Goal: Communication & Community: Answer question/provide support

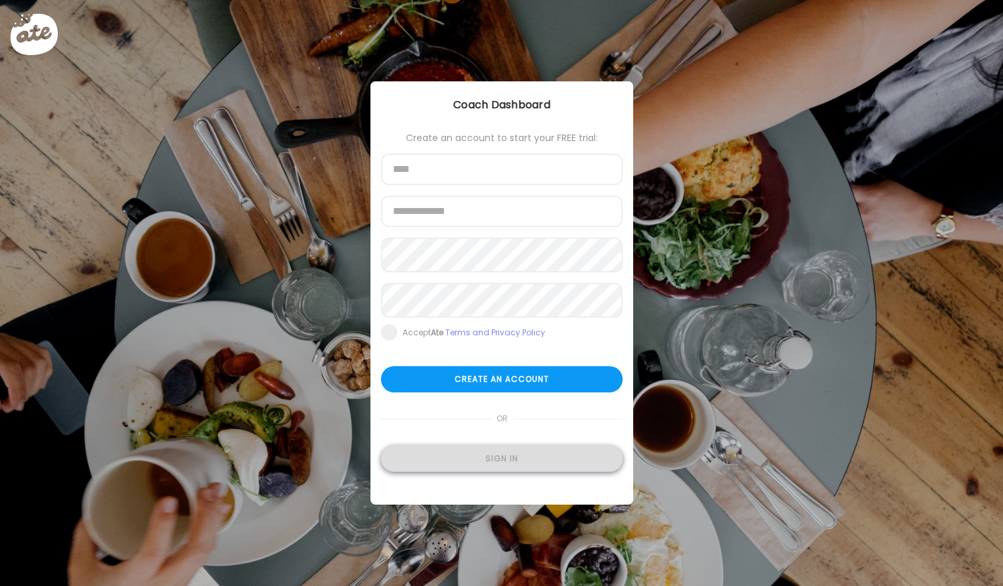
click at [496, 472] on div "Sign in" at bounding box center [502, 459] width 242 height 26
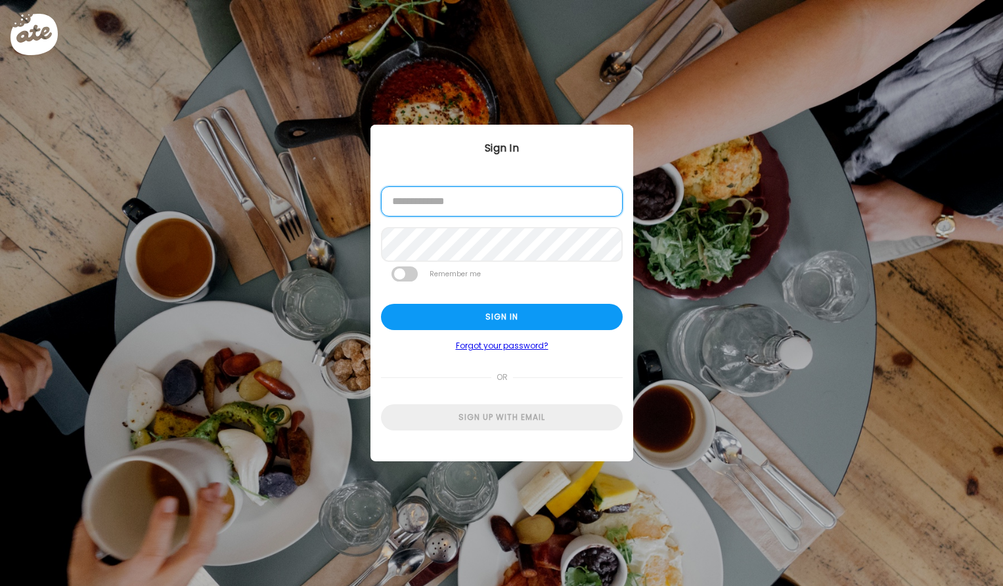
type input "**********"
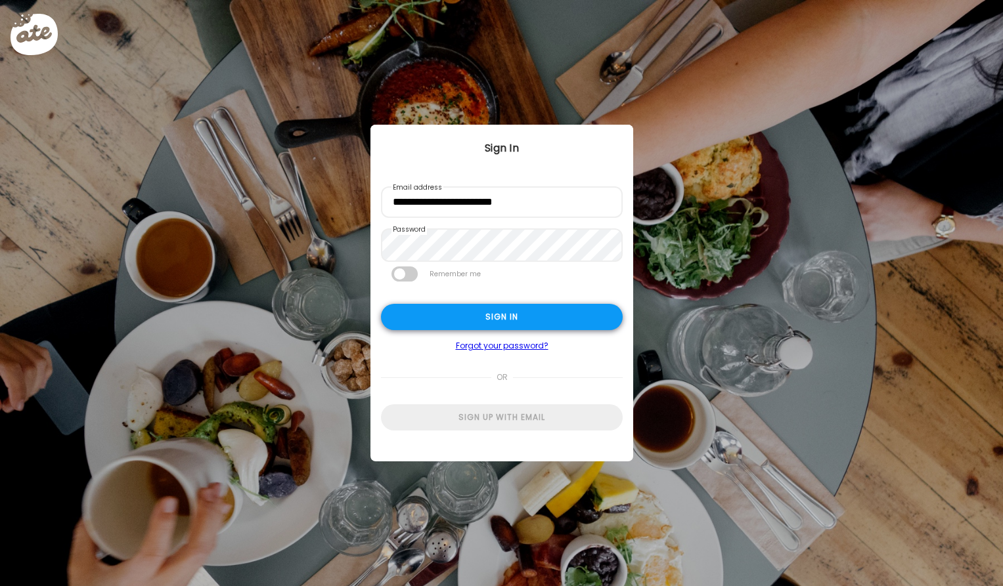
click at [454, 315] on div "Sign in" at bounding box center [502, 317] width 242 height 26
type textarea "**********"
type input "**********"
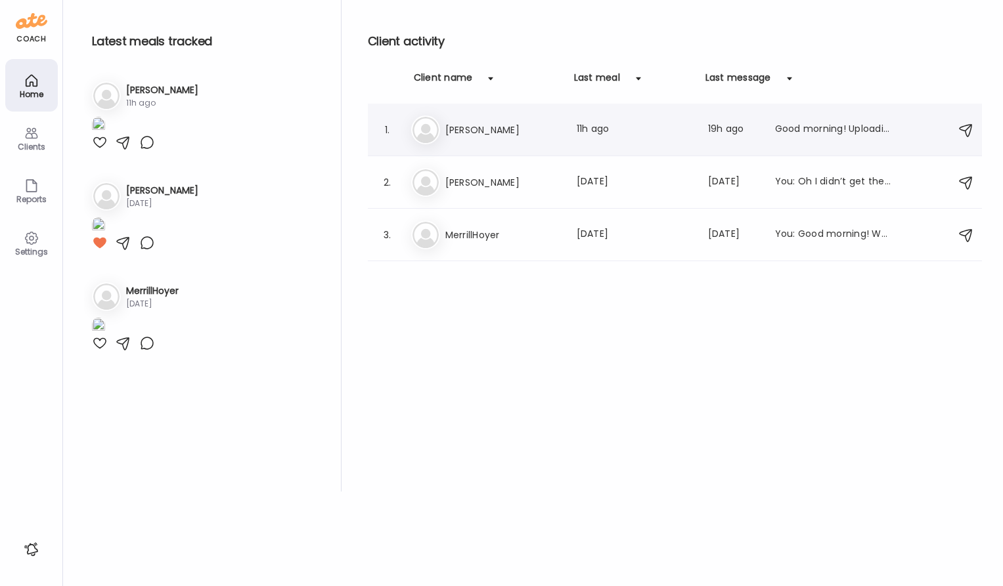
click at [449, 136] on h3 "[PERSON_NAME]" at bounding box center [503, 130] width 116 height 16
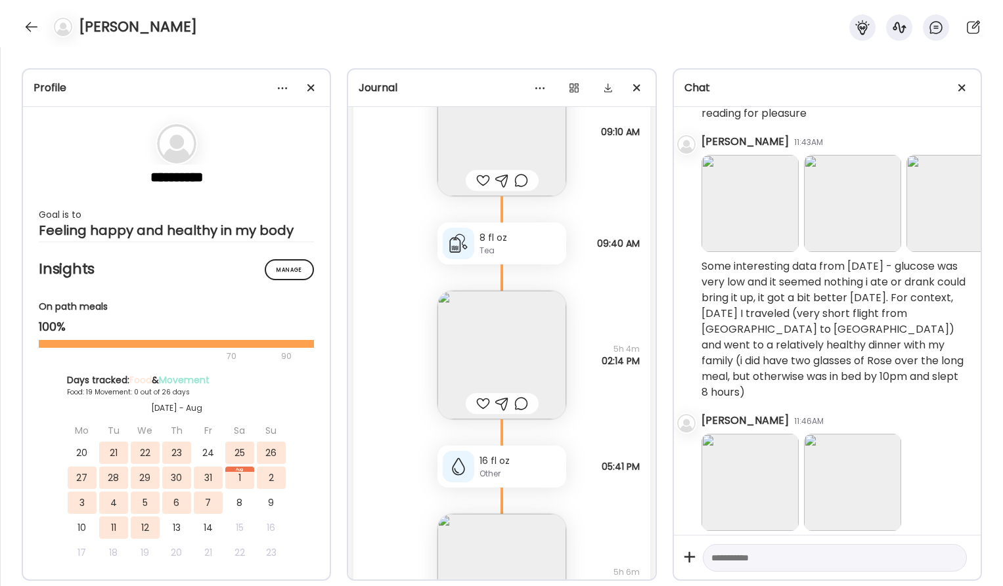
scroll to position [14289, 5]
click at [758, 248] on img at bounding box center [749, 203] width 97 height 97
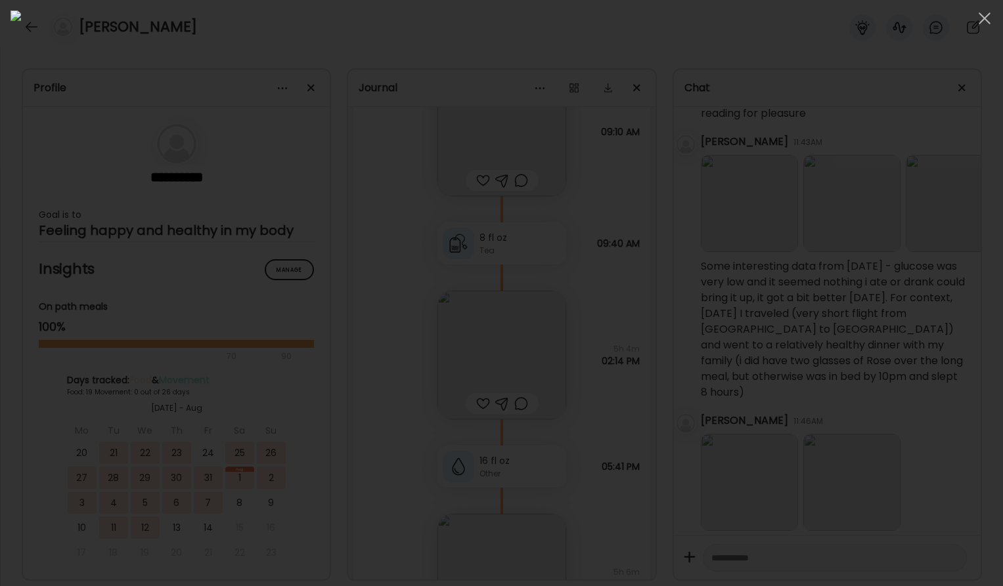
click at [758, 248] on img at bounding box center [502, 293] width 982 height 565
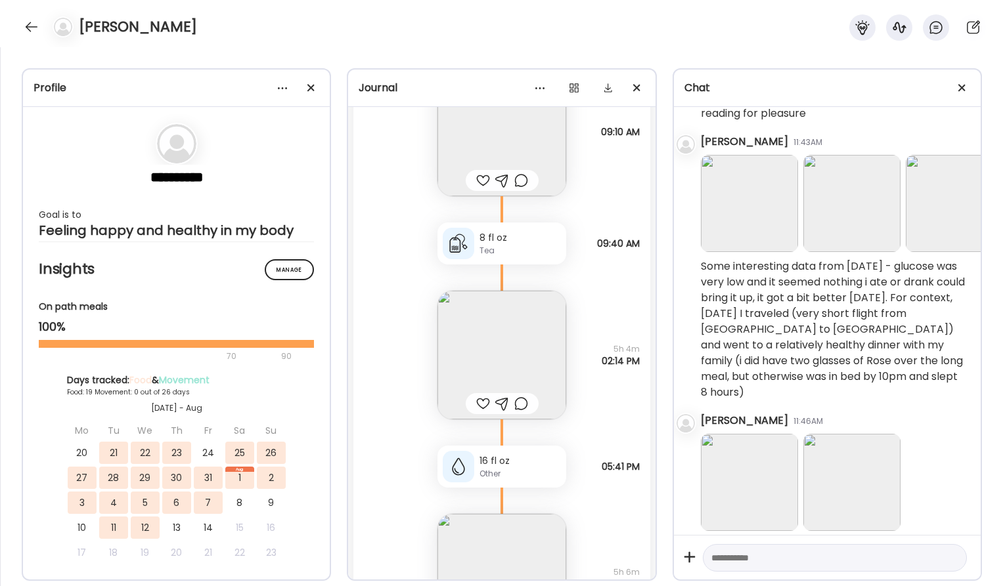
click at [758, 248] on img at bounding box center [749, 203] width 97 height 97
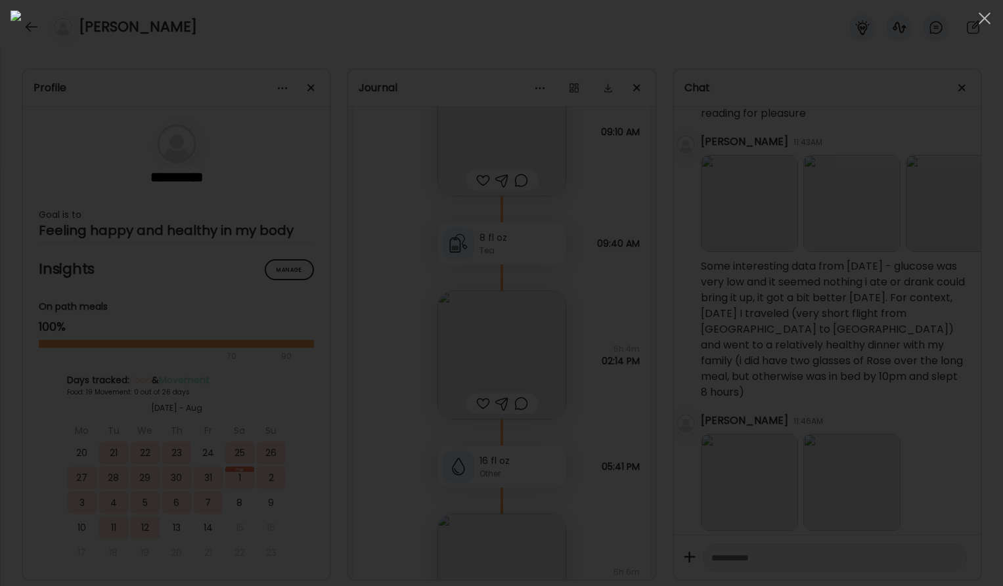
click at [817, 272] on div at bounding box center [502, 293] width 982 height 565
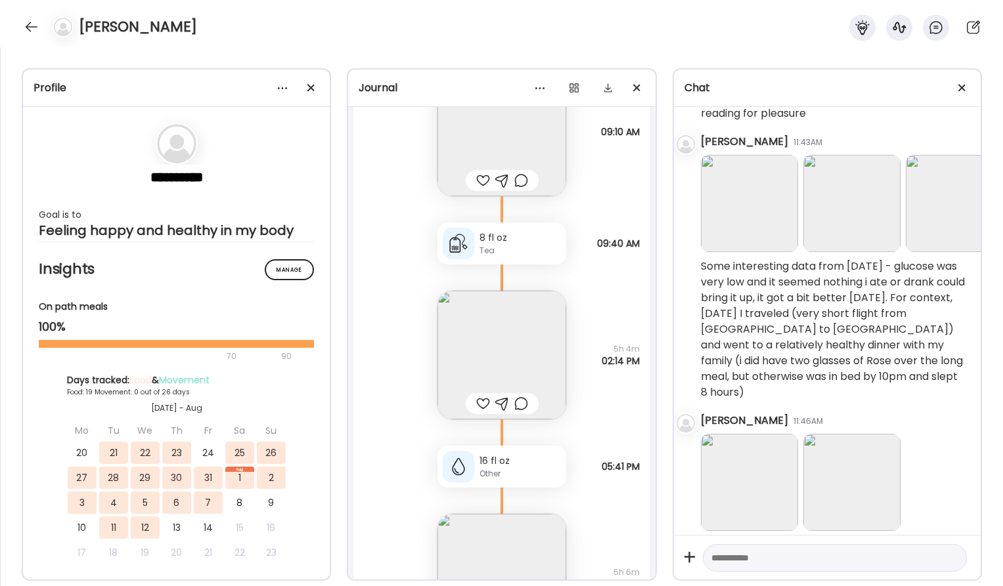
click at [837, 234] on img at bounding box center [851, 203] width 97 height 97
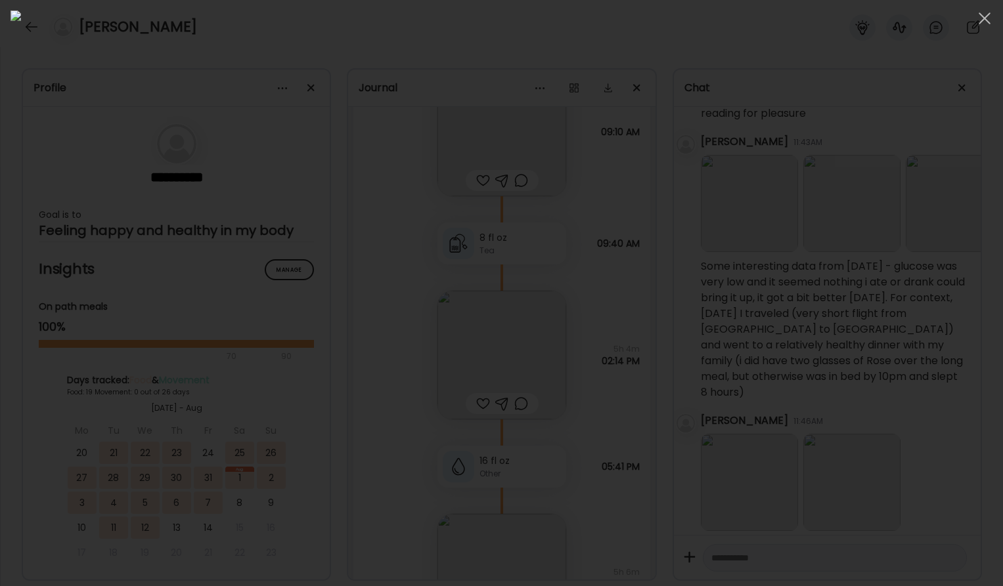
click at [919, 226] on div at bounding box center [502, 293] width 982 height 565
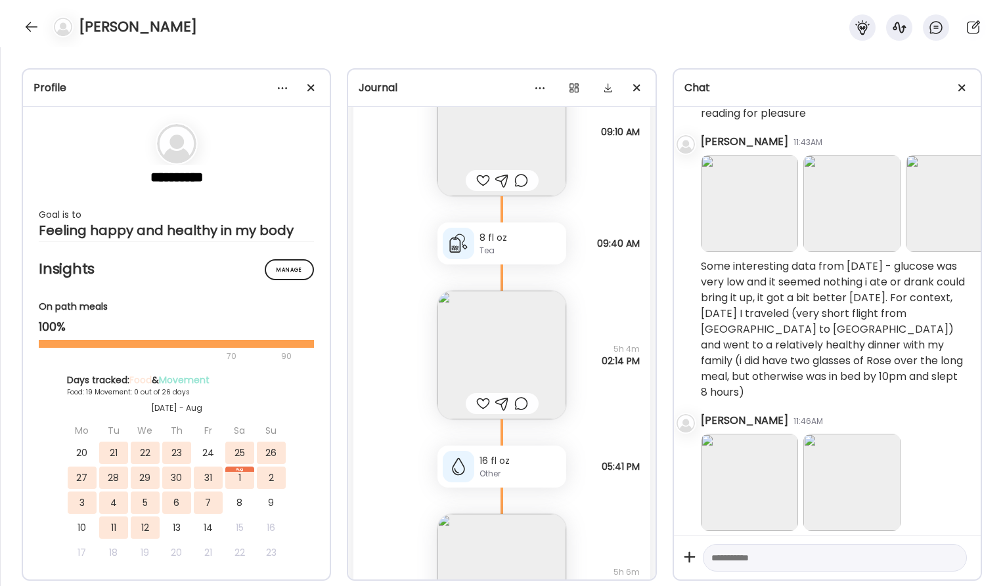
click at [919, 227] on img at bounding box center [953, 203] width 97 height 97
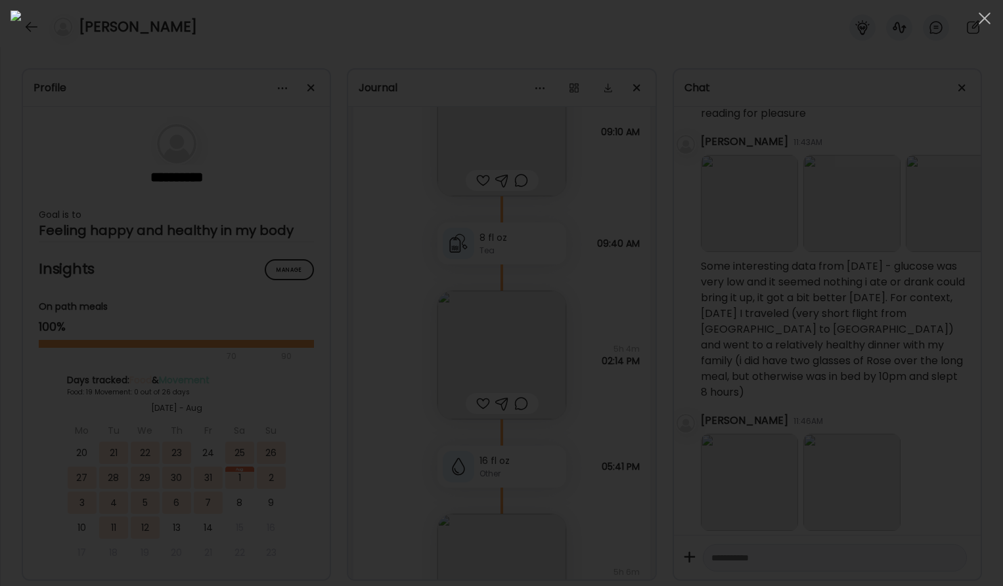
click at [908, 292] on div at bounding box center [502, 293] width 982 height 565
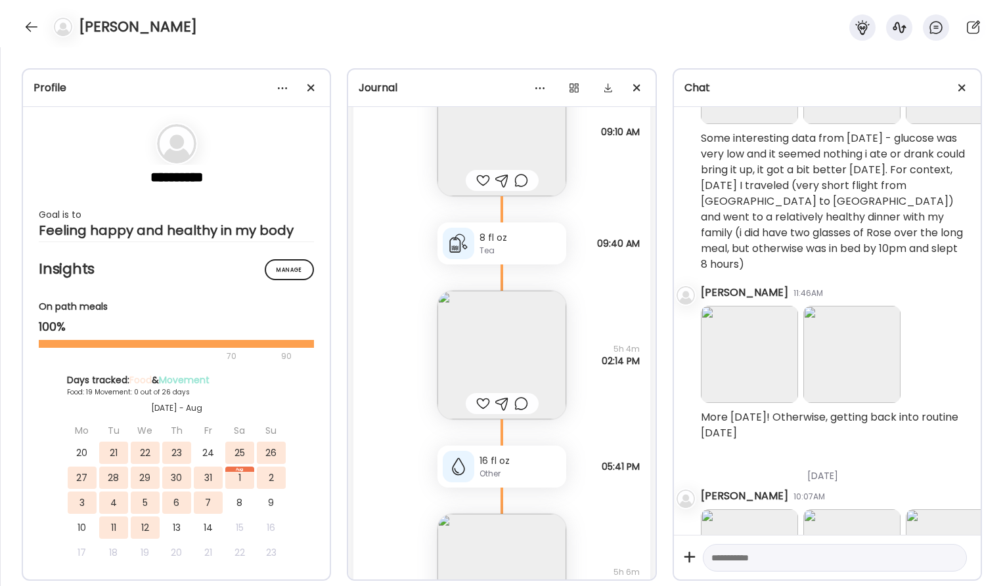
scroll to position [14479, 5]
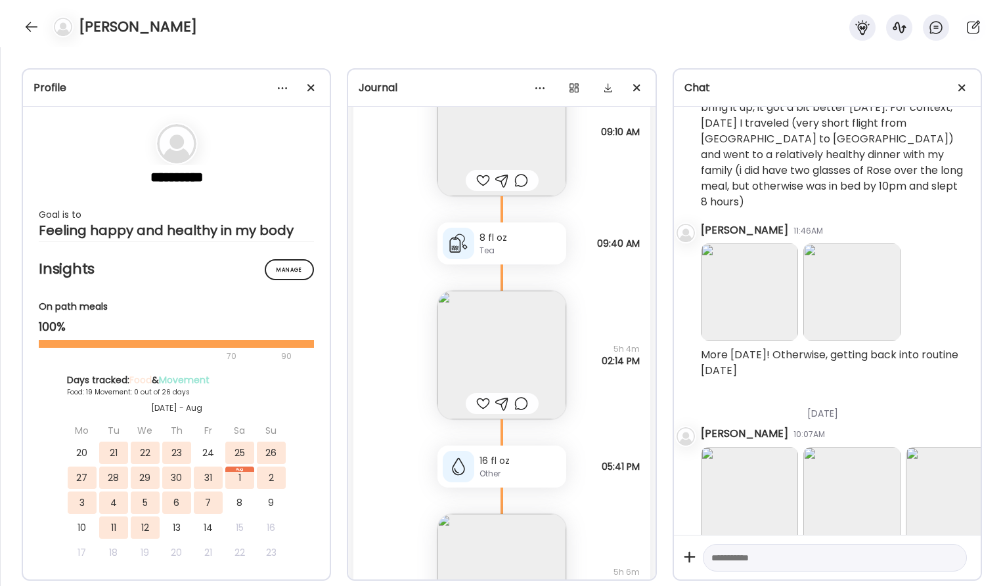
click at [745, 301] on img at bounding box center [749, 292] width 97 height 97
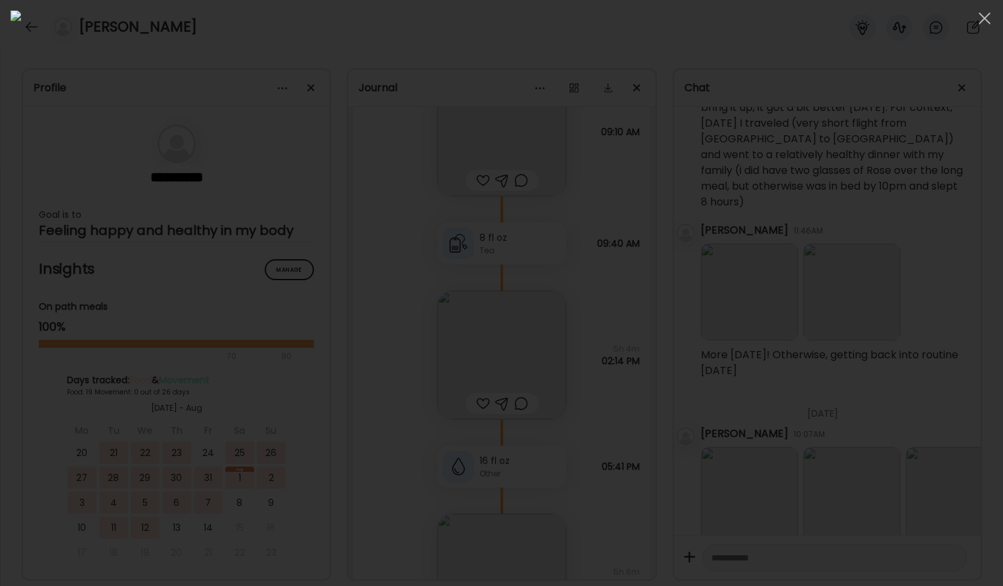
click at [884, 274] on div at bounding box center [502, 293] width 982 height 565
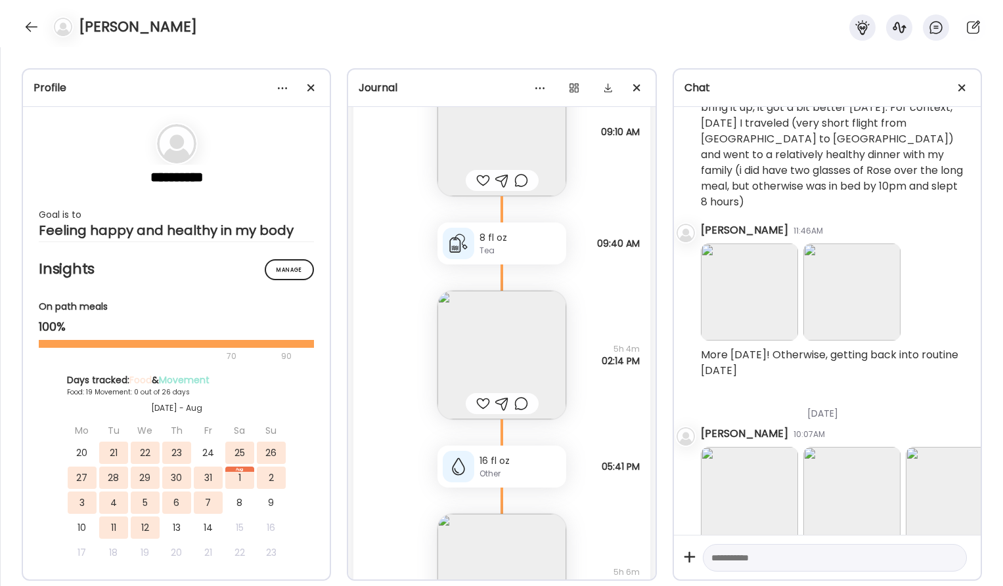
click at [867, 282] on img at bounding box center [851, 292] width 97 height 97
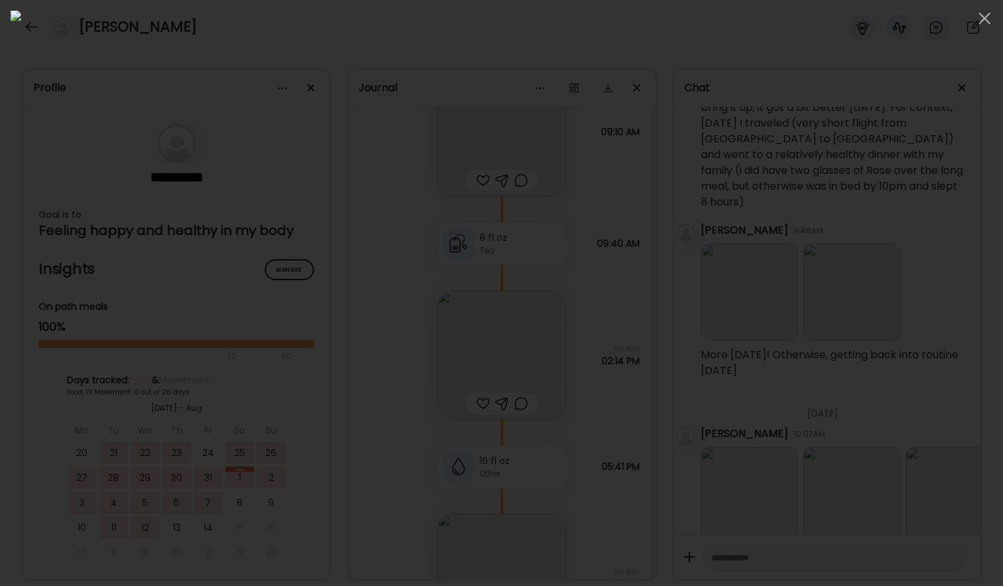
click at [885, 320] on div at bounding box center [502, 293] width 982 height 565
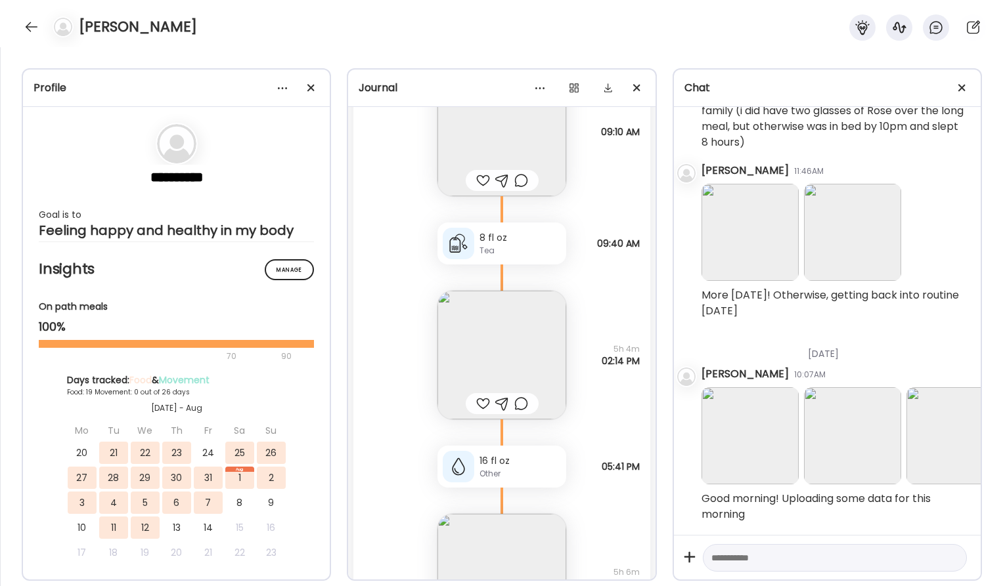
scroll to position [14539, 4]
click at [762, 431] on img at bounding box center [749, 435] width 97 height 97
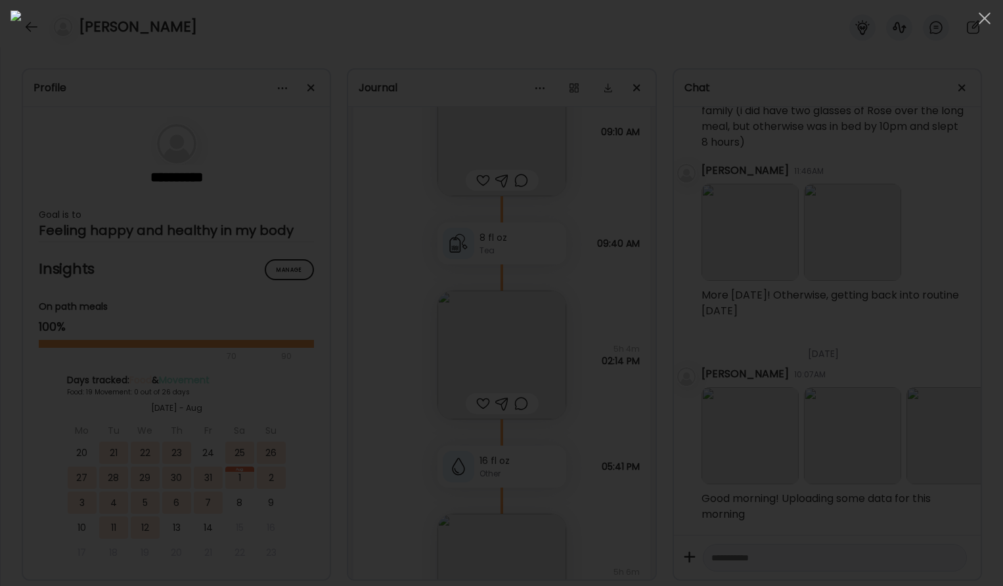
click at [762, 431] on img at bounding box center [502, 293] width 982 height 565
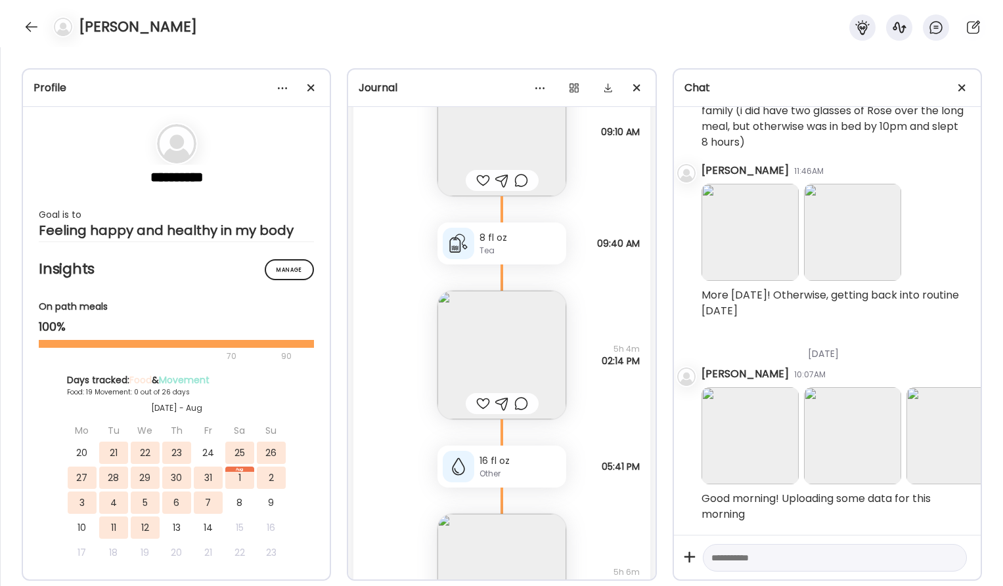
click at [762, 431] on img at bounding box center [749, 435] width 97 height 97
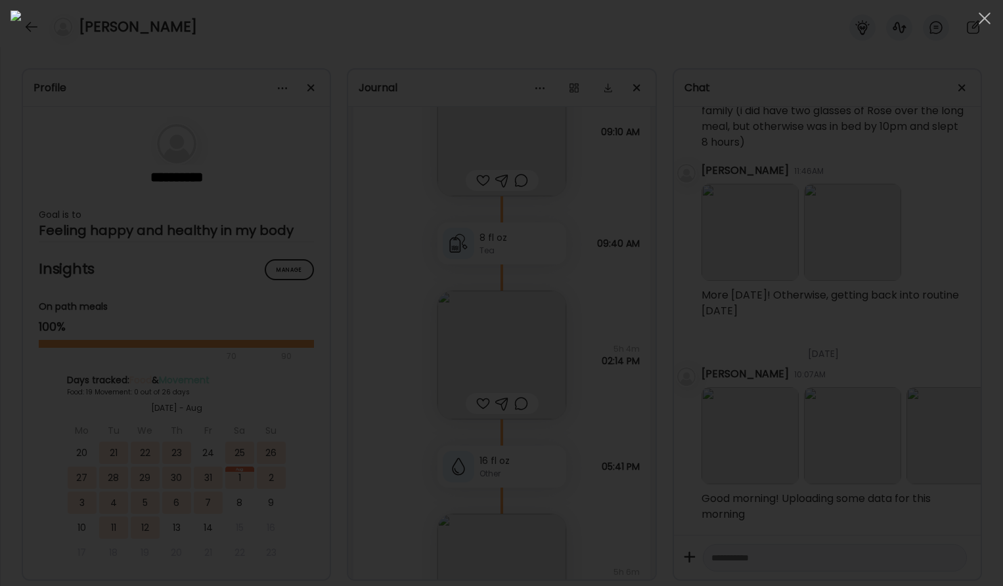
click at [882, 441] on div at bounding box center [502, 293] width 982 height 565
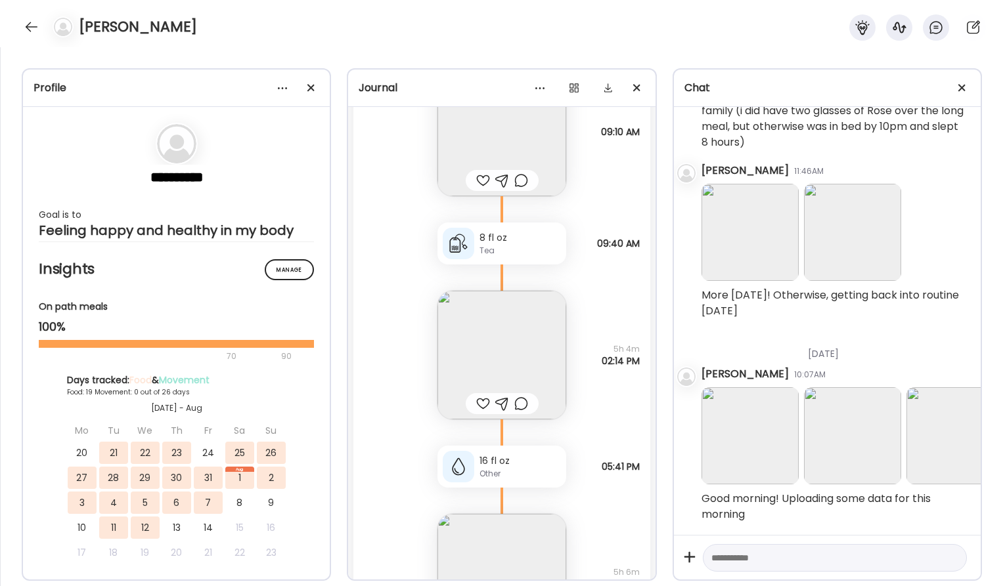
click at [882, 441] on img at bounding box center [852, 435] width 97 height 97
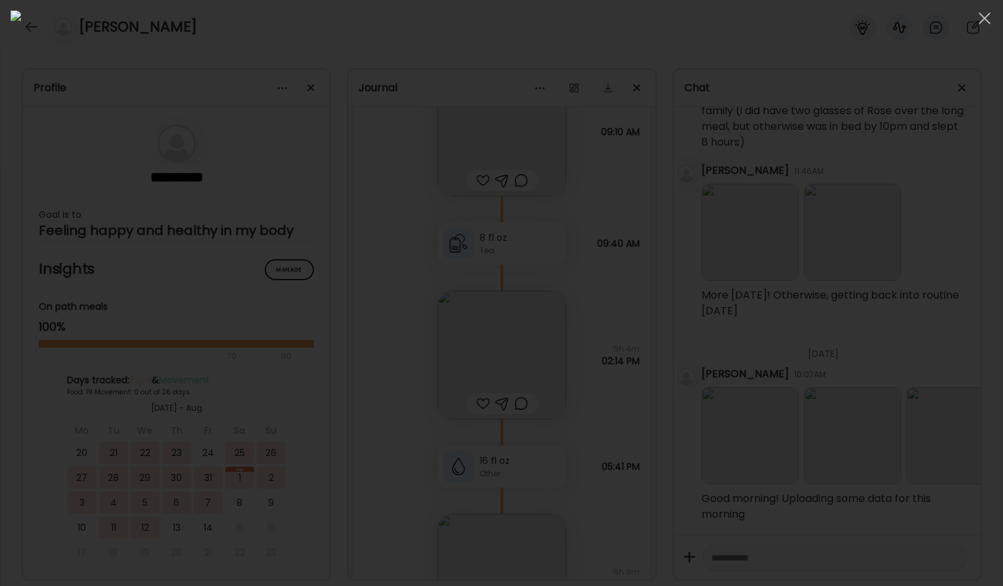
click at [946, 450] on div at bounding box center [502, 293] width 982 height 565
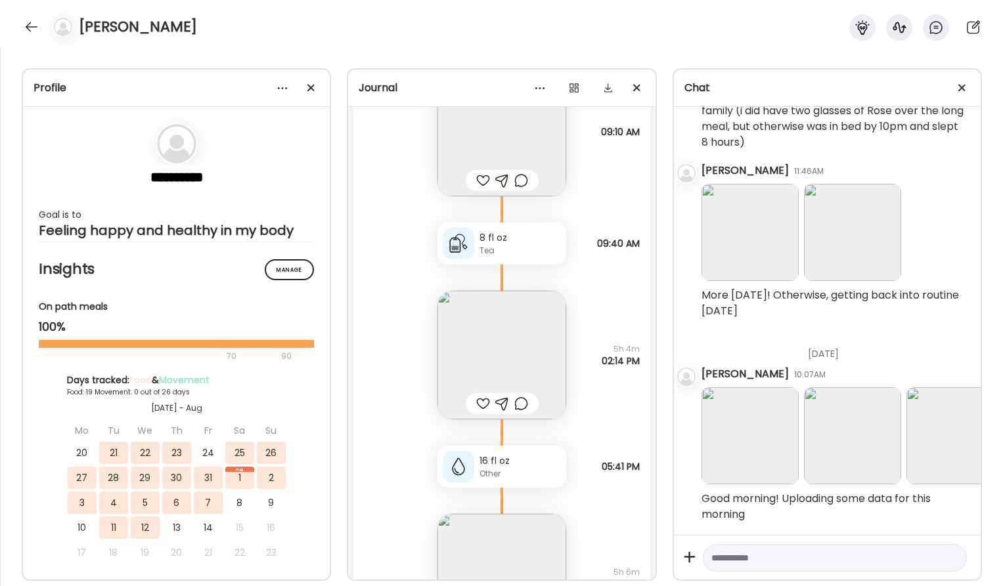
click at [946, 451] on img at bounding box center [954, 435] width 97 height 97
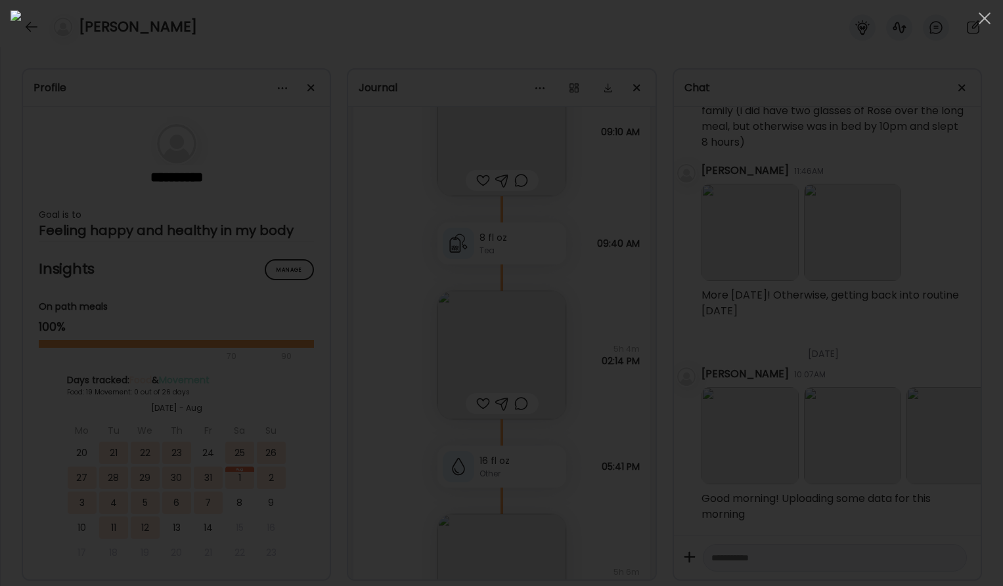
click at [822, 375] on div at bounding box center [502, 293] width 982 height 565
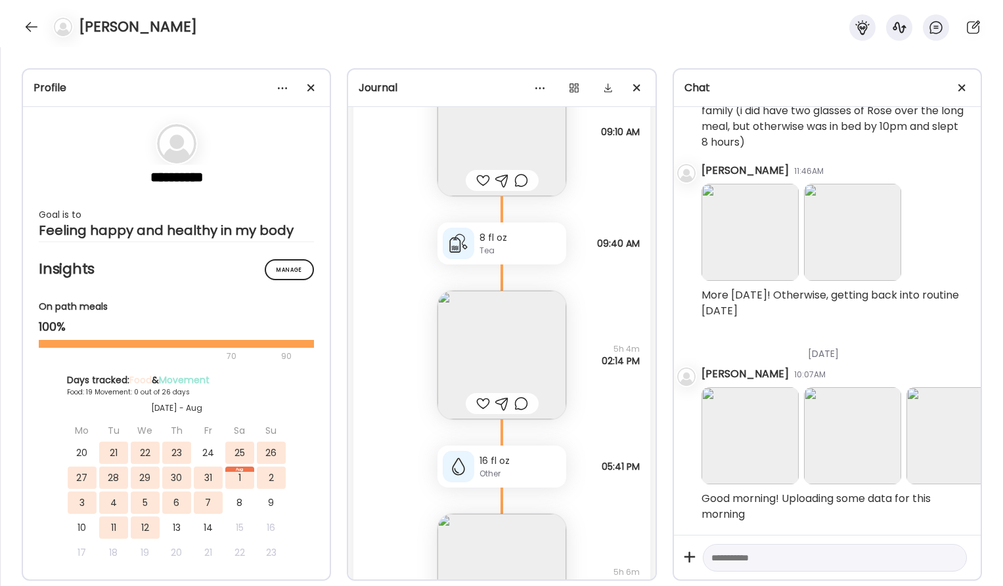
click at [739, 563] on textarea at bounding box center [822, 558] width 223 height 16
click at [748, 262] on img at bounding box center [749, 232] width 97 height 97
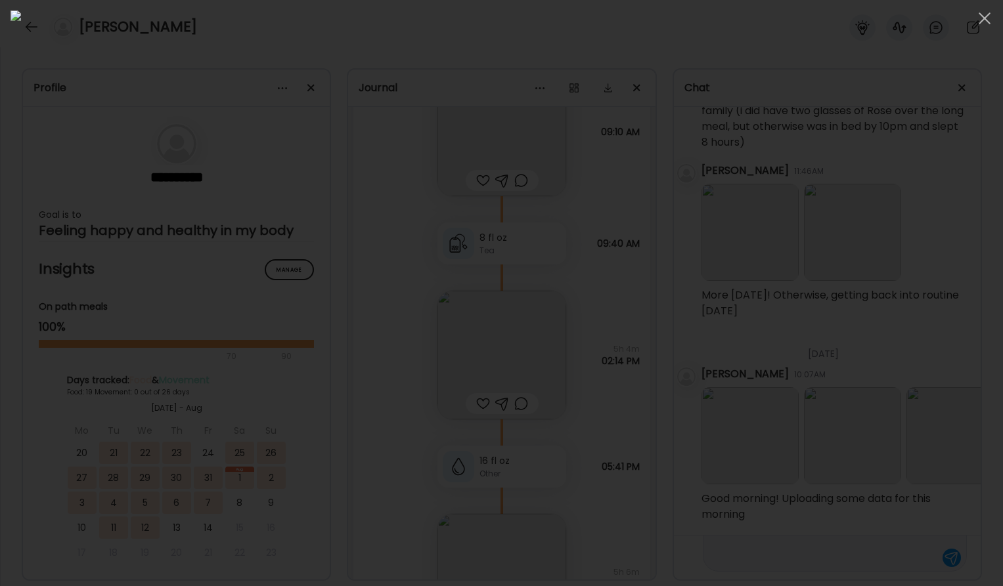
click at [833, 332] on div at bounding box center [502, 293] width 982 height 565
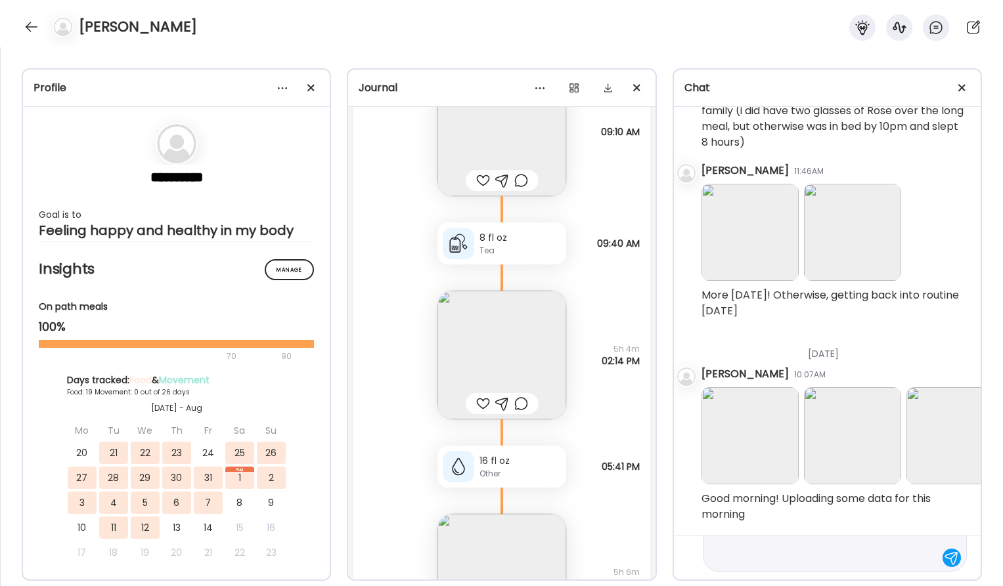
click at [711, 557] on textarea "**********" at bounding box center [822, 479] width 223 height 173
click at [903, 557] on textarea "**********" at bounding box center [822, 479] width 223 height 173
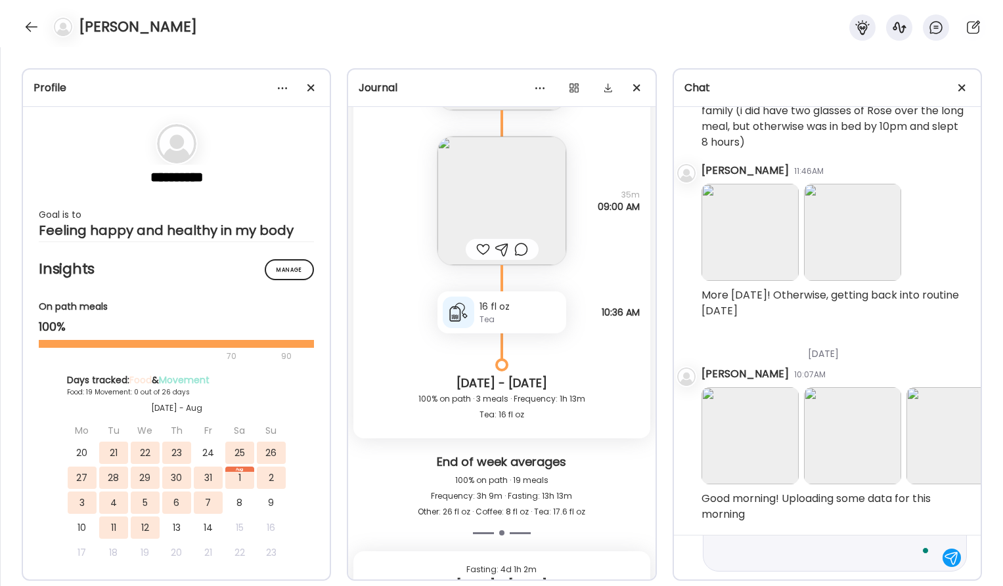
scroll to position [220, 0]
click at [733, 556] on textarea "**********" at bounding box center [822, 448] width 223 height 236
click at [751, 427] on img at bounding box center [749, 435] width 97 height 97
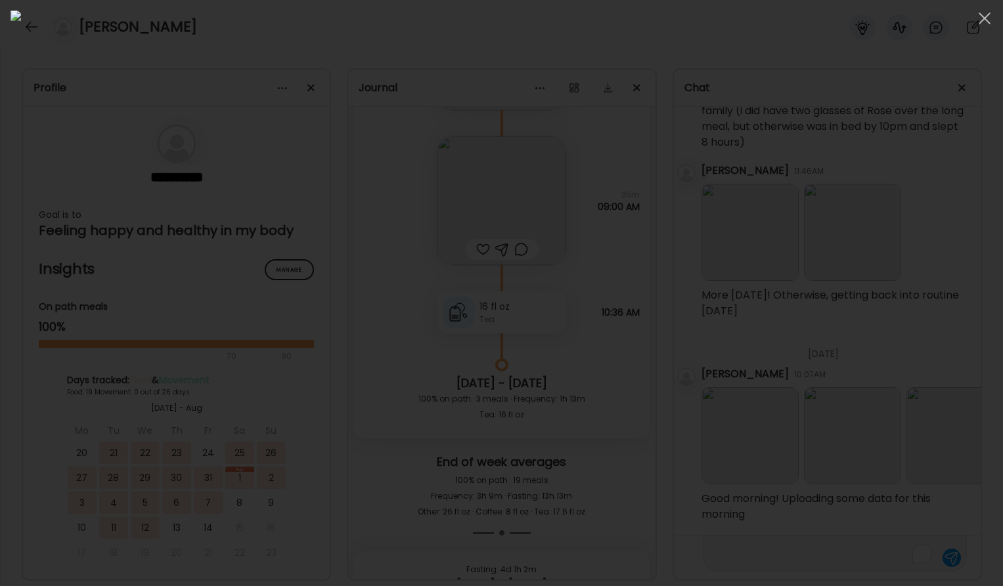
click at [751, 427] on img at bounding box center [502, 293] width 982 height 565
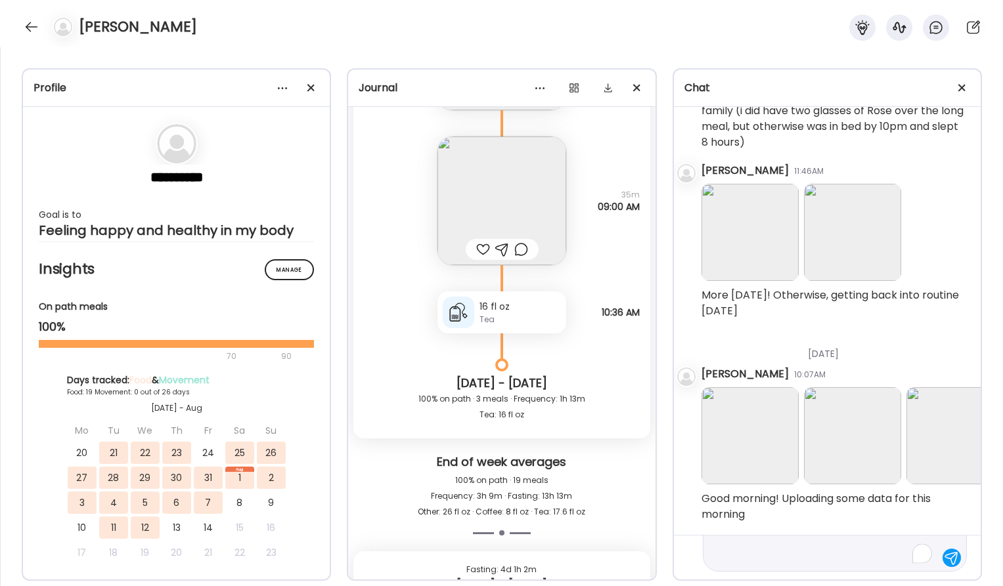
click at [751, 427] on img at bounding box center [749, 435] width 97 height 97
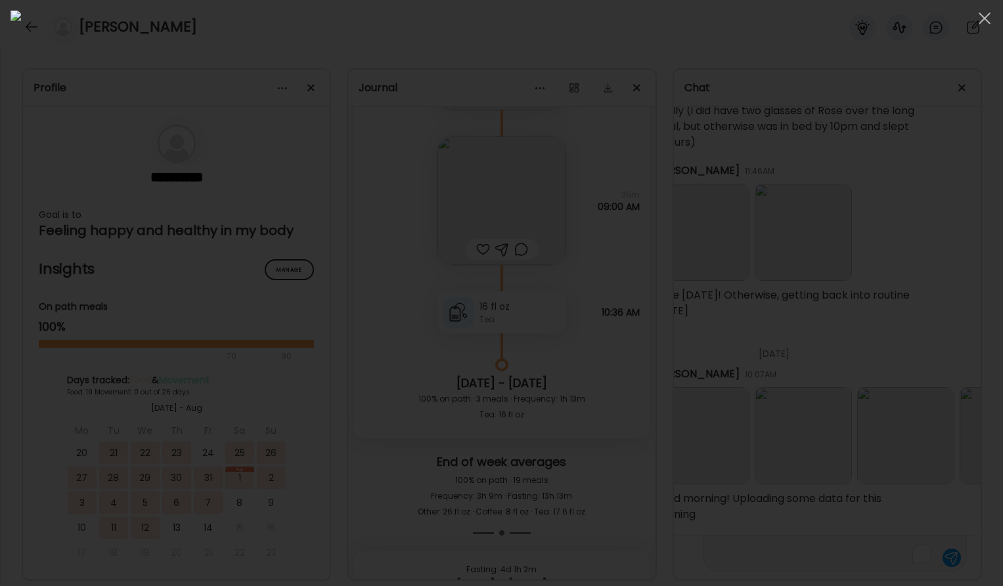
scroll to position [14539, 65]
click at [822, 446] on div at bounding box center [502, 293] width 982 height 565
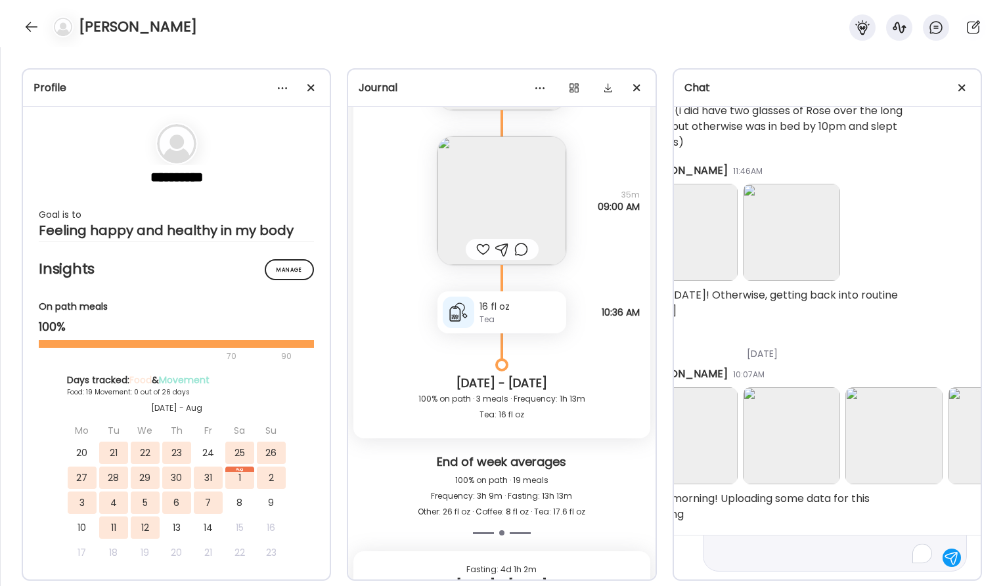
click at [822, 446] on img at bounding box center [791, 435] width 97 height 97
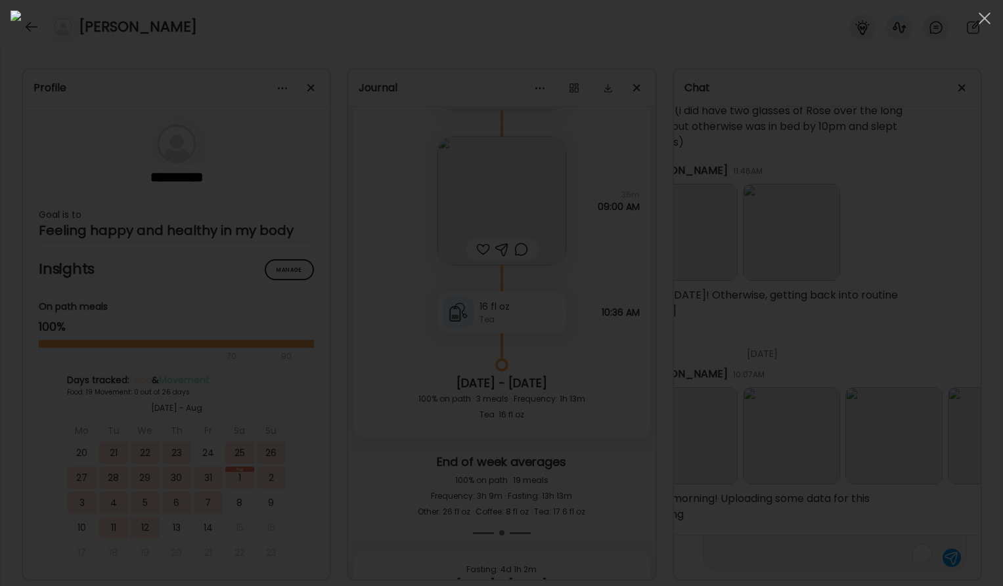
click at [822, 446] on div at bounding box center [502, 293] width 982 height 565
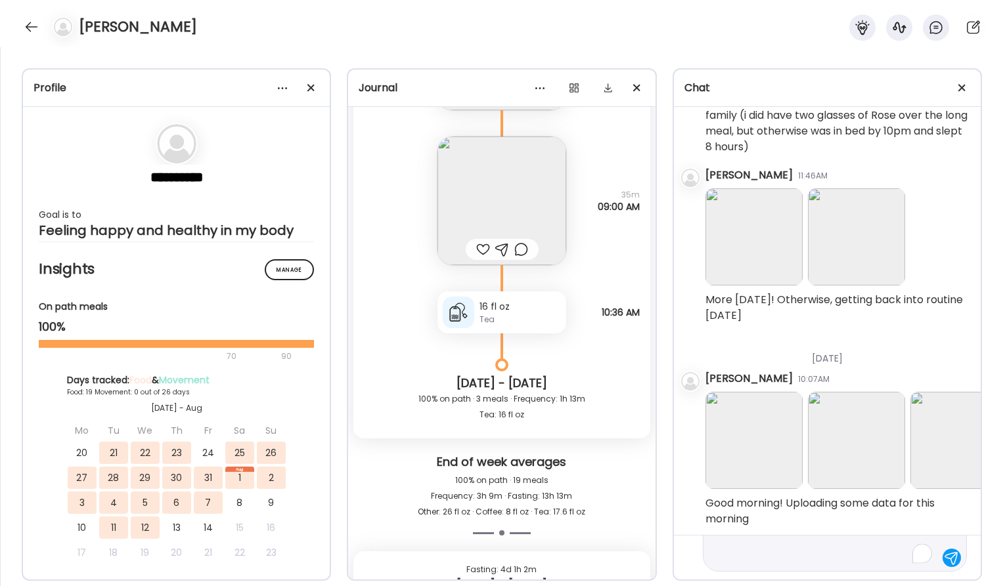
scroll to position [14534, 0]
click at [843, 439] on img at bounding box center [856, 440] width 97 height 97
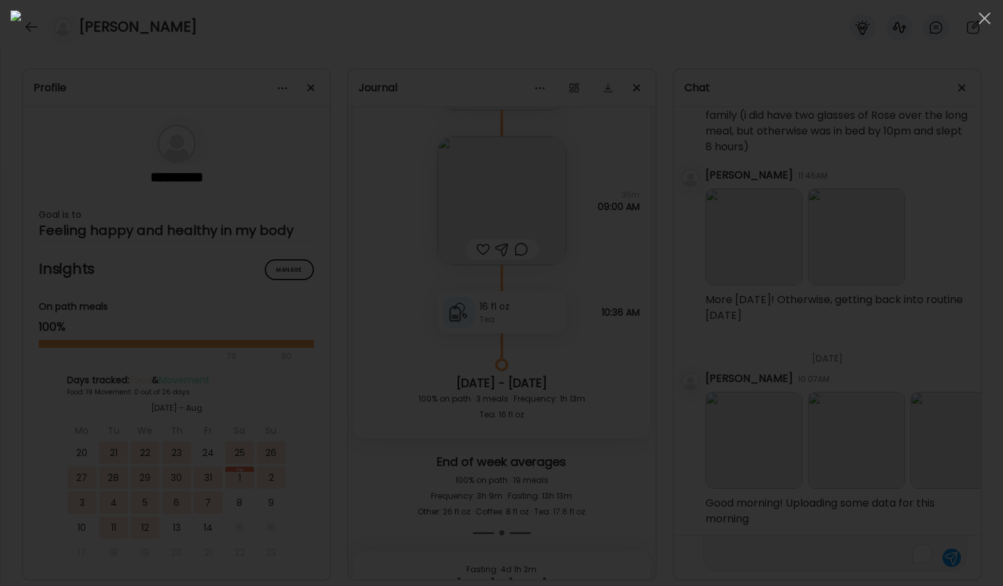
click at [843, 439] on div at bounding box center [502, 293] width 982 height 565
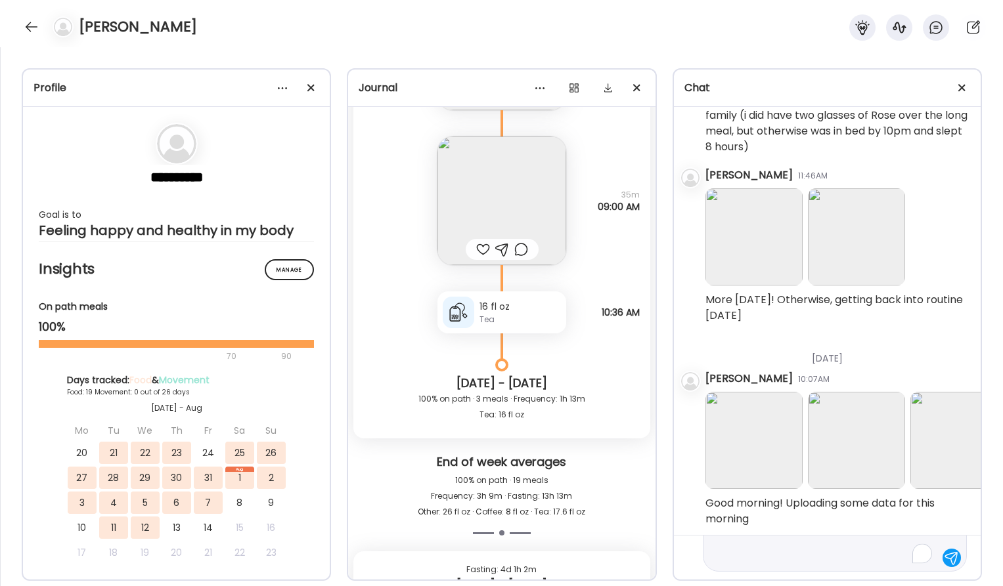
click at [843, 439] on img at bounding box center [856, 440] width 97 height 97
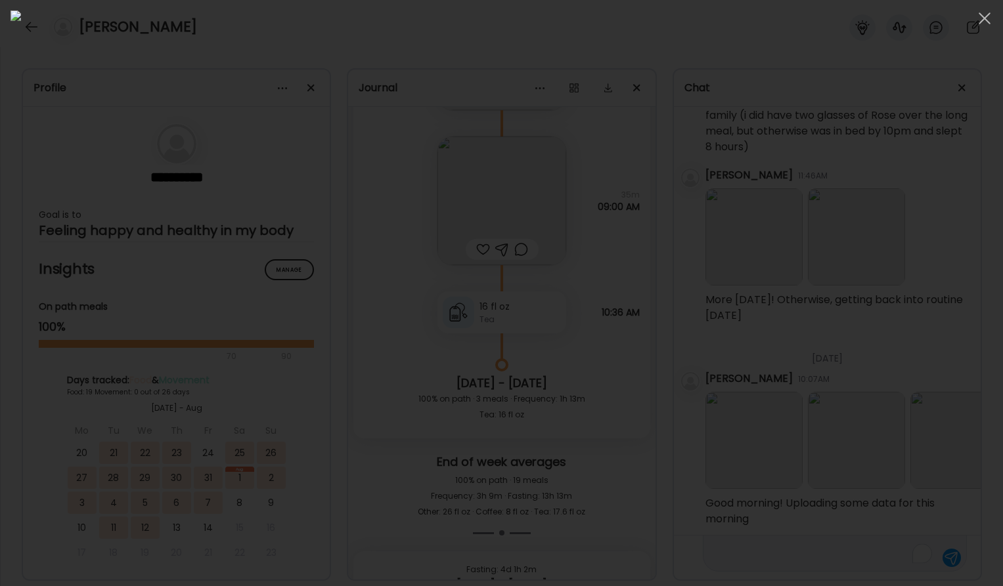
click at [889, 453] on div at bounding box center [502, 293] width 982 height 565
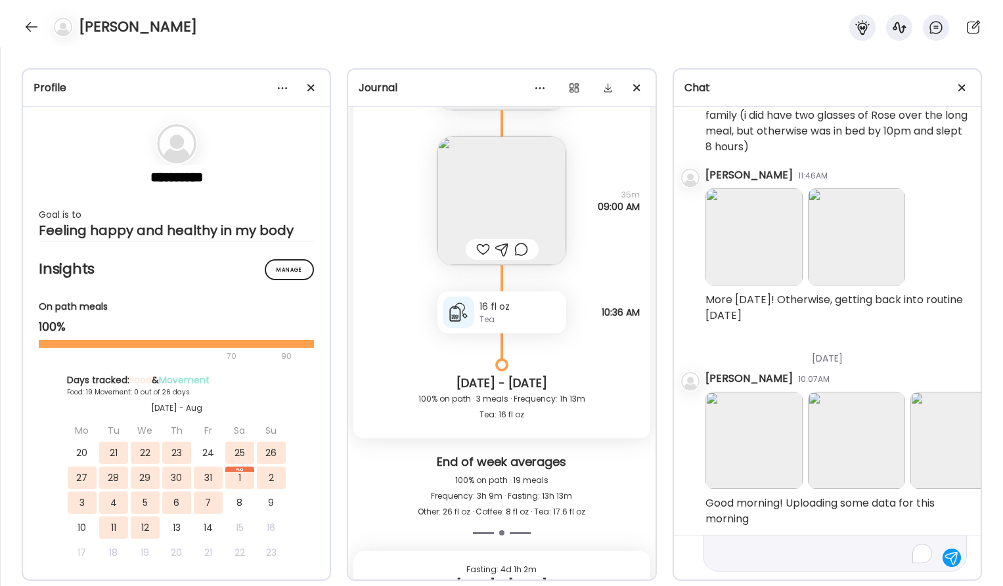
click at [949, 433] on img at bounding box center [958, 440] width 97 height 97
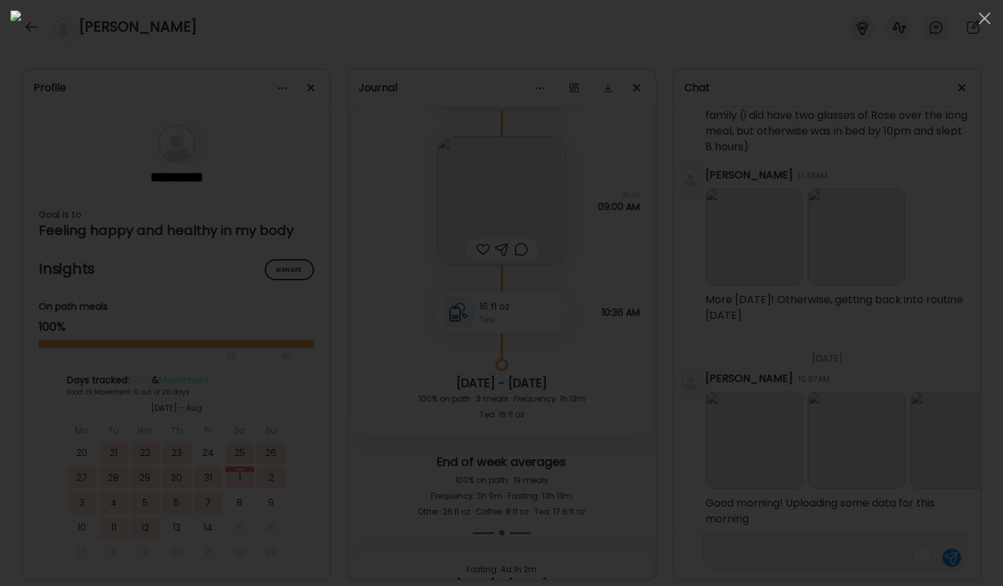
click at [946, 431] on div at bounding box center [502, 293] width 982 height 565
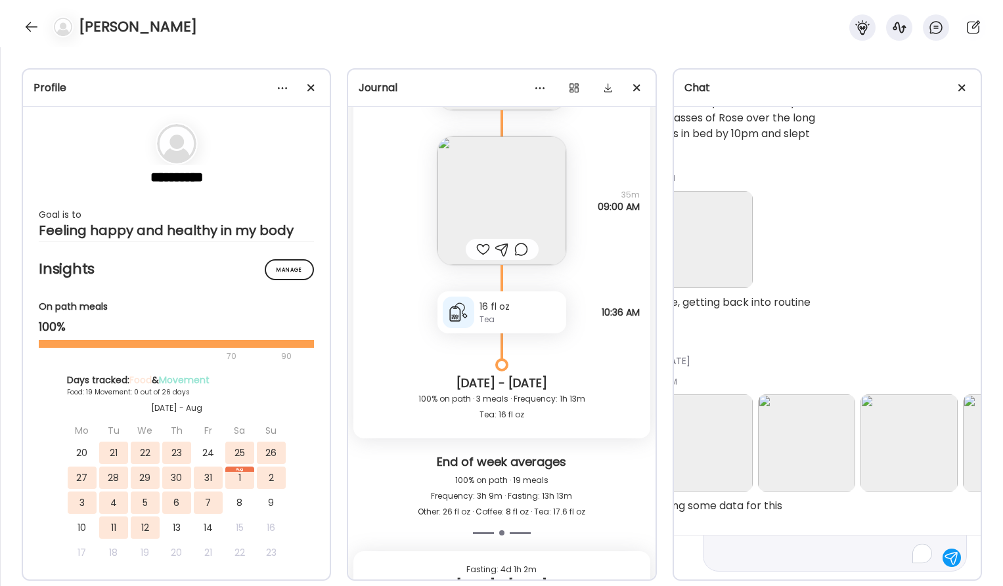
scroll to position [14531, 152]
click at [915, 440] on img at bounding box center [908, 443] width 97 height 97
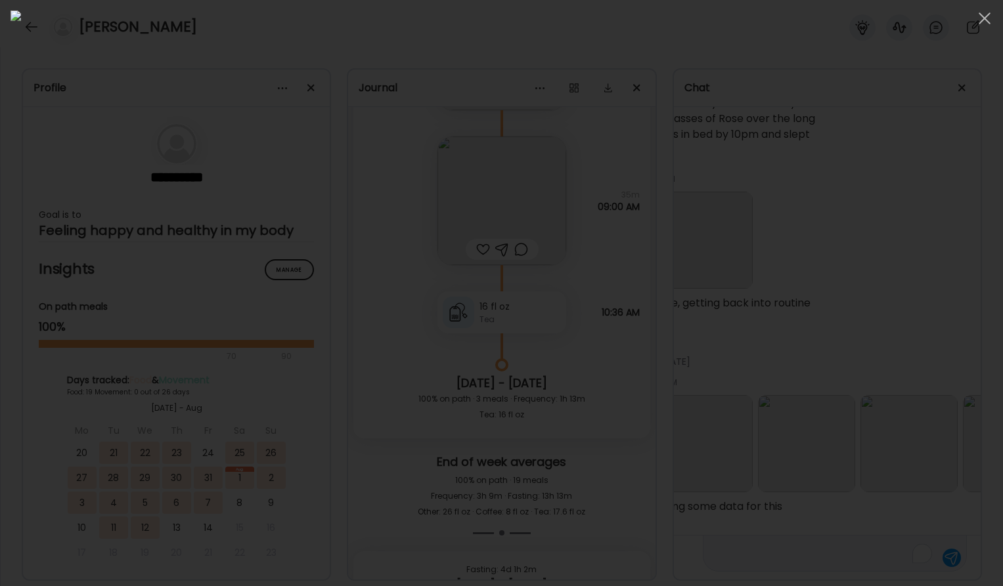
click at [916, 439] on div at bounding box center [502, 293] width 982 height 565
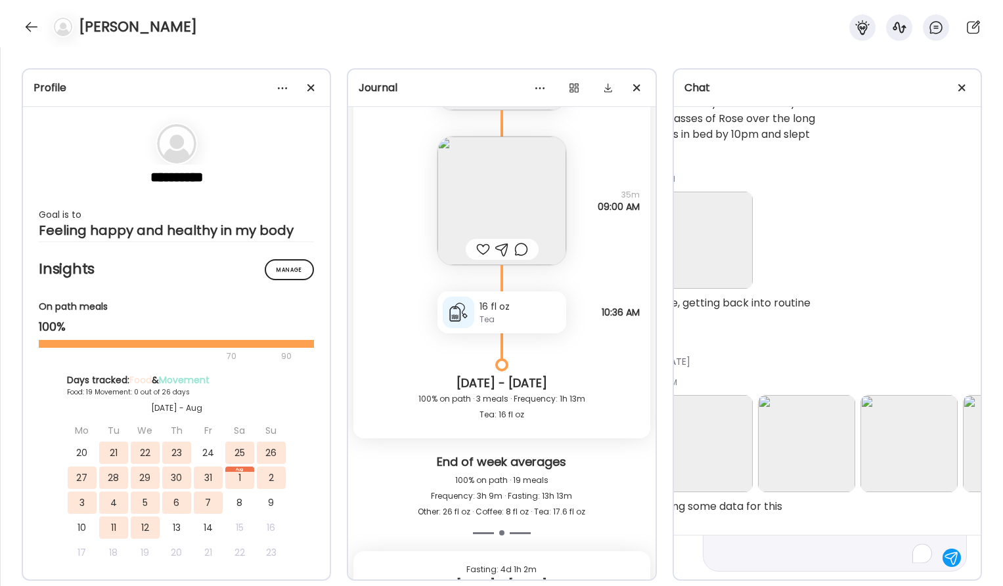
click at [970, 440] on img at bounding box center [1011, 443] width 97 height 97
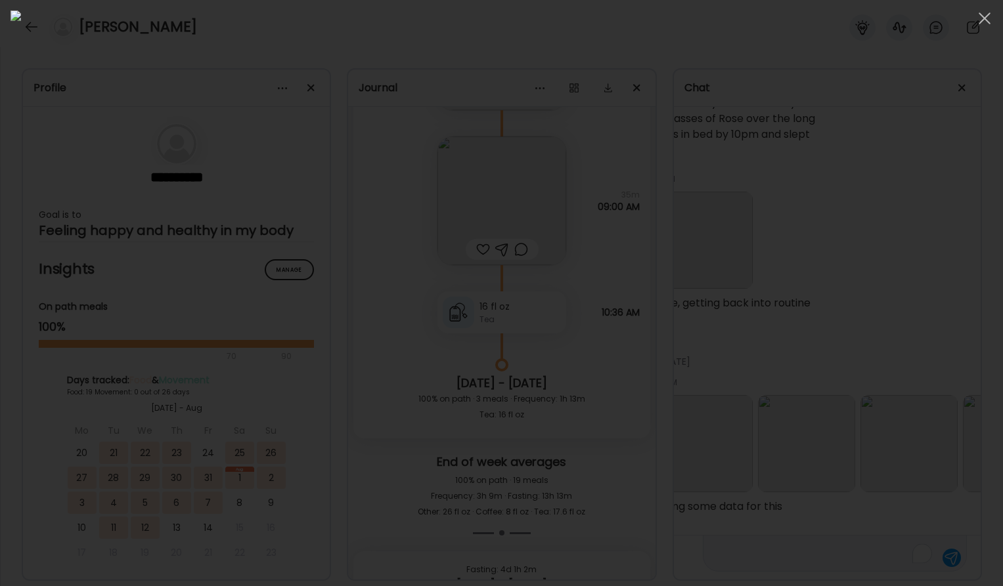
click at [911, 437] on div at bounding box center [502, 293] width 982 height 565
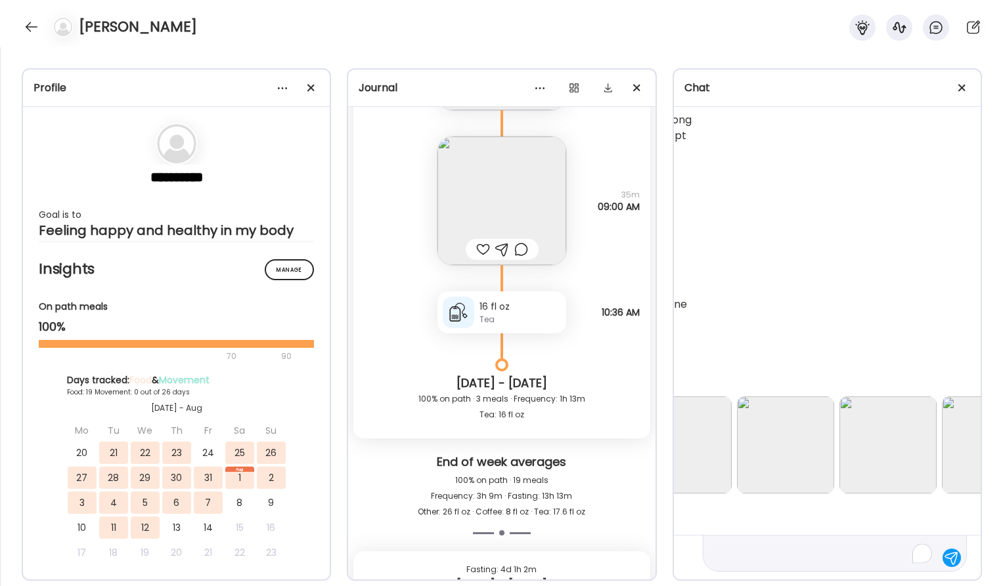
scroll to position [14529, 276]
click at [904, 439] on img at bounding box center [887, 445] width 97 height 97
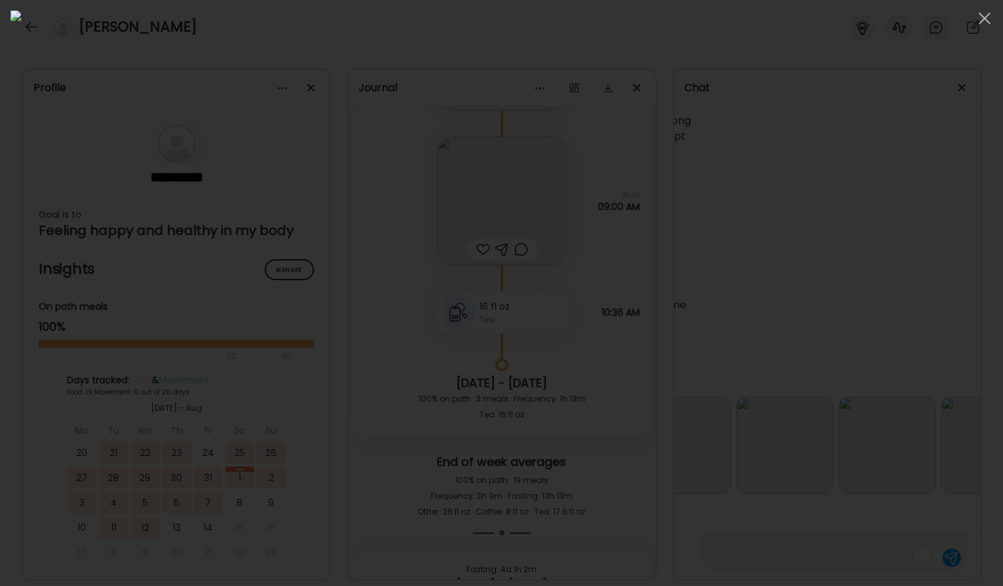
click at [904, 441] on div at bounding box center [502, 293] width 982 height 565
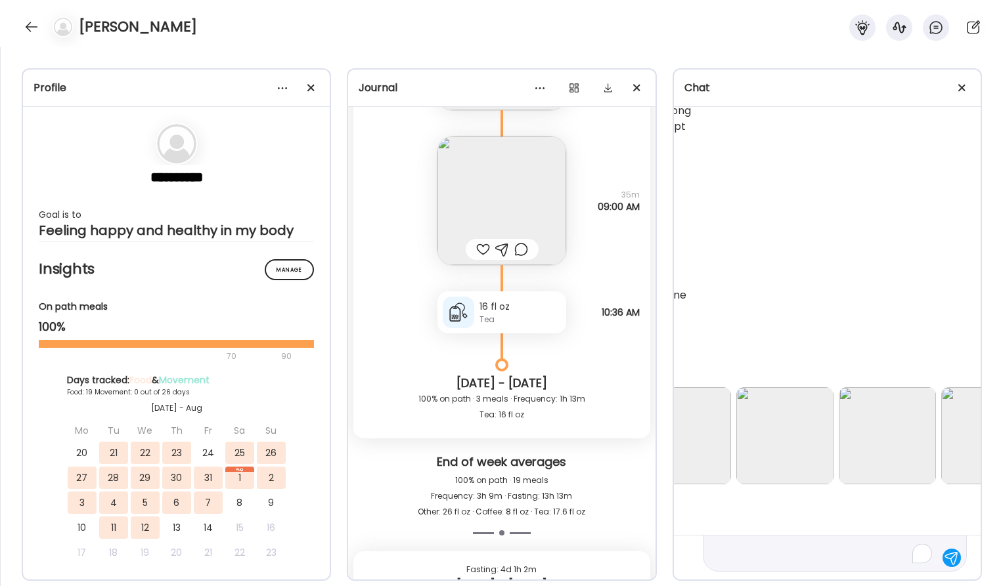
scroll to position [14539, 276]
click at [904, 441] on img at bounding box center [887, 435] width 97 height 97
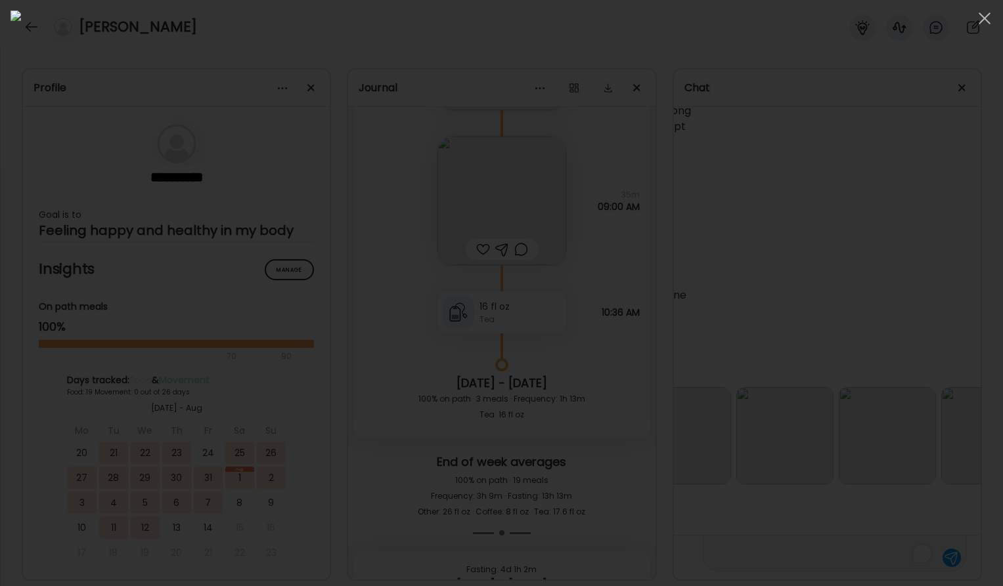
click at [904, 442] on div at bounding box center [502, 293] width 982 height 565
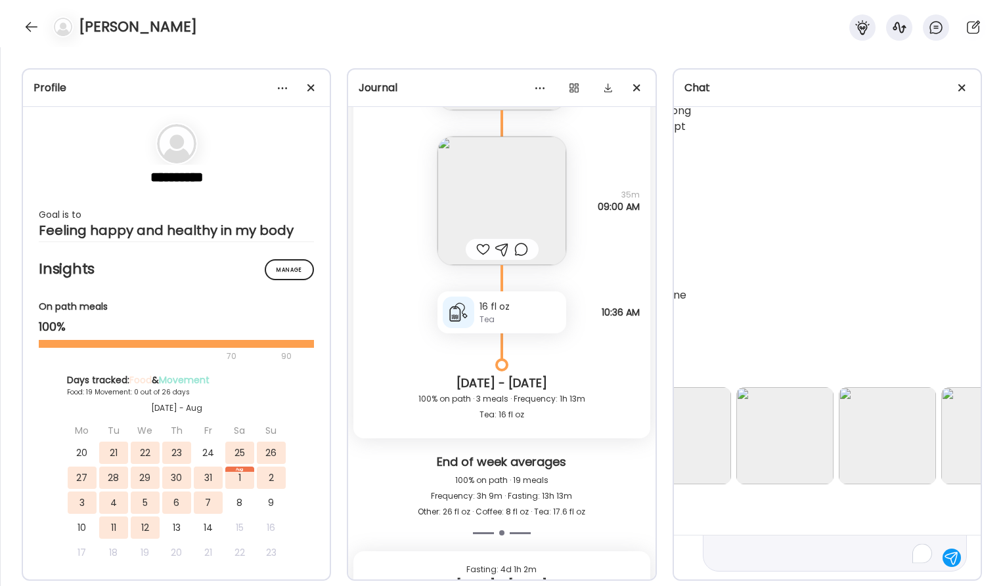
click at [956, 439] on img at bounding box center [989, 435] width 97 height 97
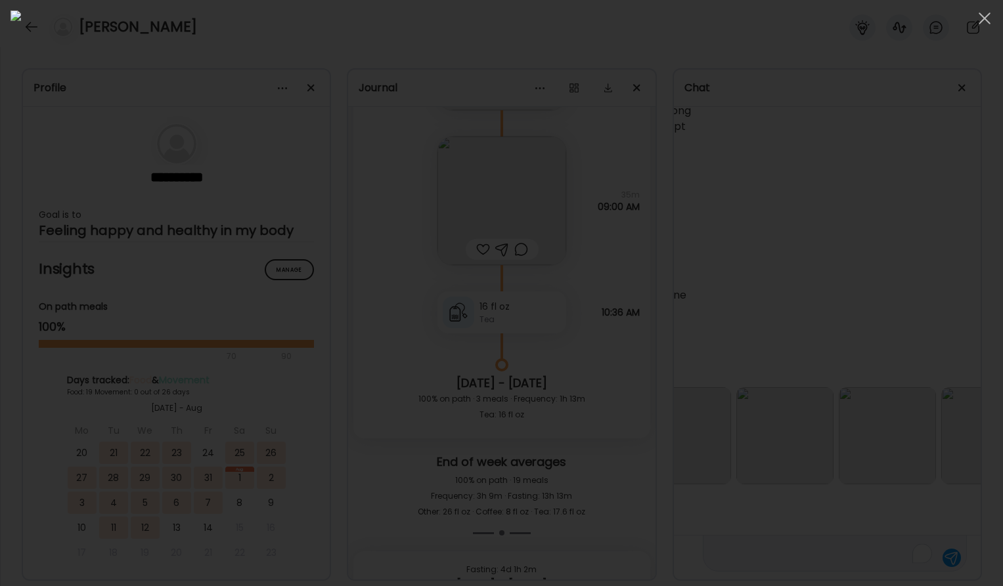
click at [951, 426] on div at bounding box center [502, 293] width 982 height 565
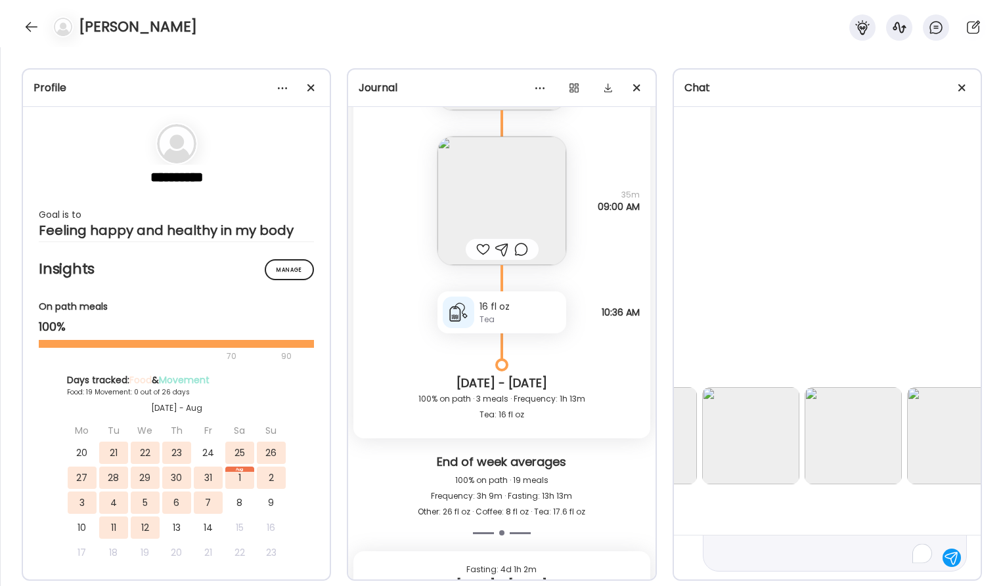
scroll to position [14539, 430]
click at [940, 432] on img at bounding box center [938, 435] width 97 height 97
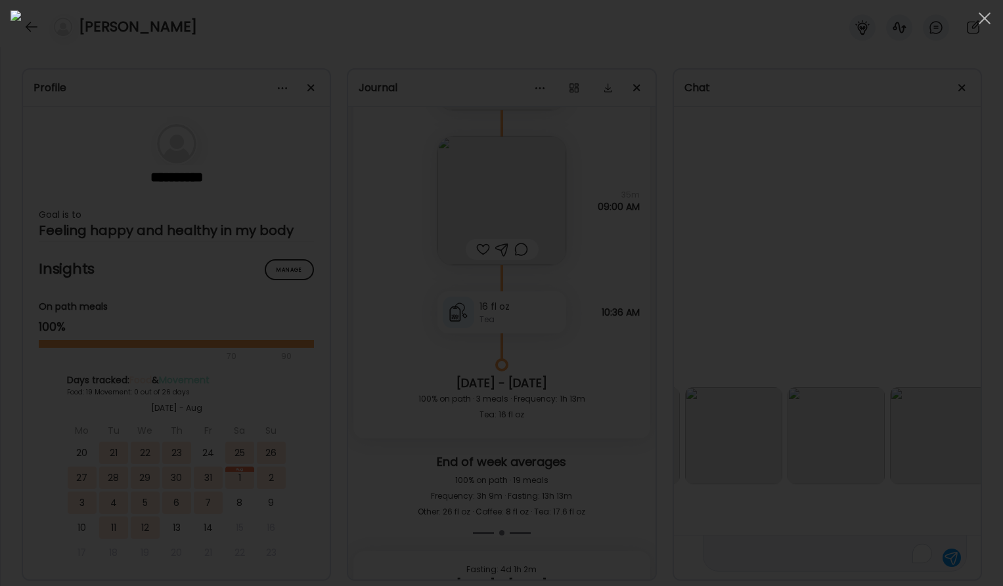
click at [812, 443] on div at bounding box center [502, 293] width 982 height 565
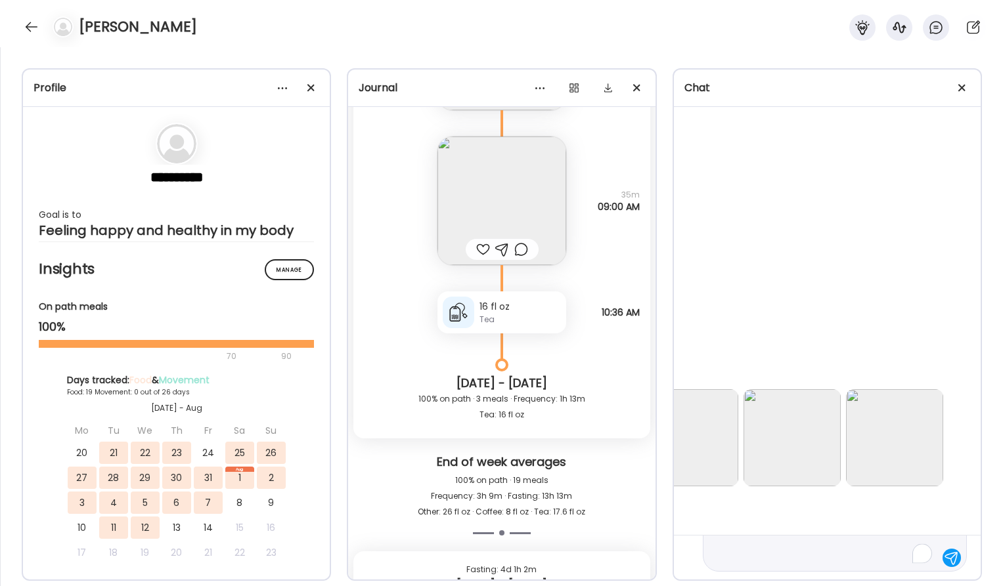
scroll to position [14533, 577]
click at [904, 434] on img at bounding box center [894, 441] width 97 height 97
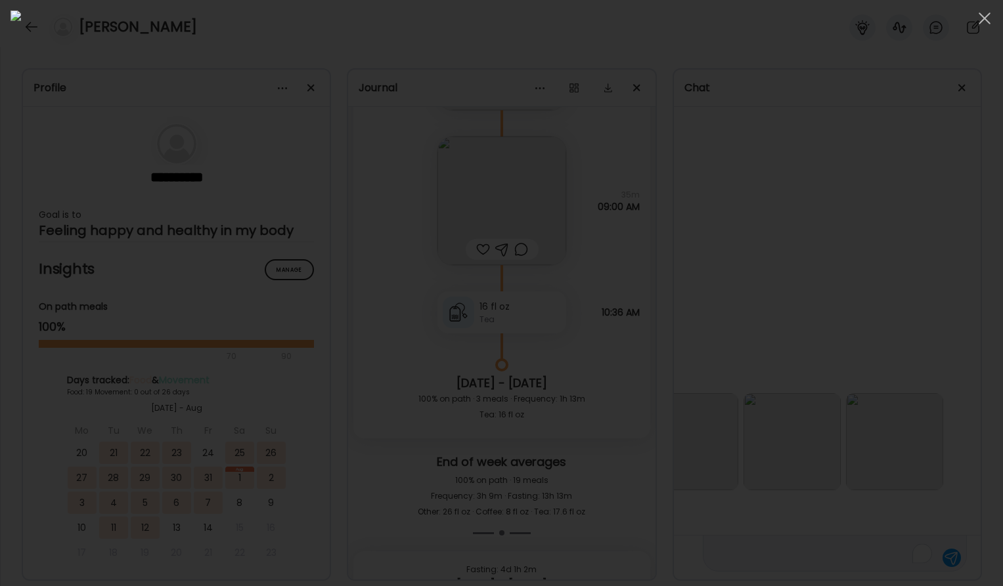
click at [825, 443] on div at bounding box center [502, 293] width 982 height 565
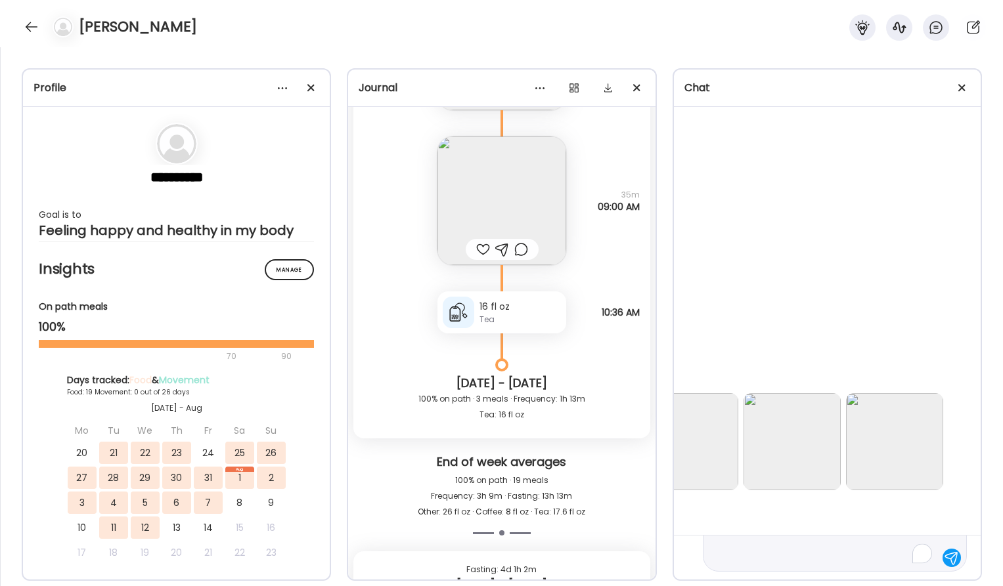
click at [918, 434] on img at bounding box center [894, 441] width 97 height 97
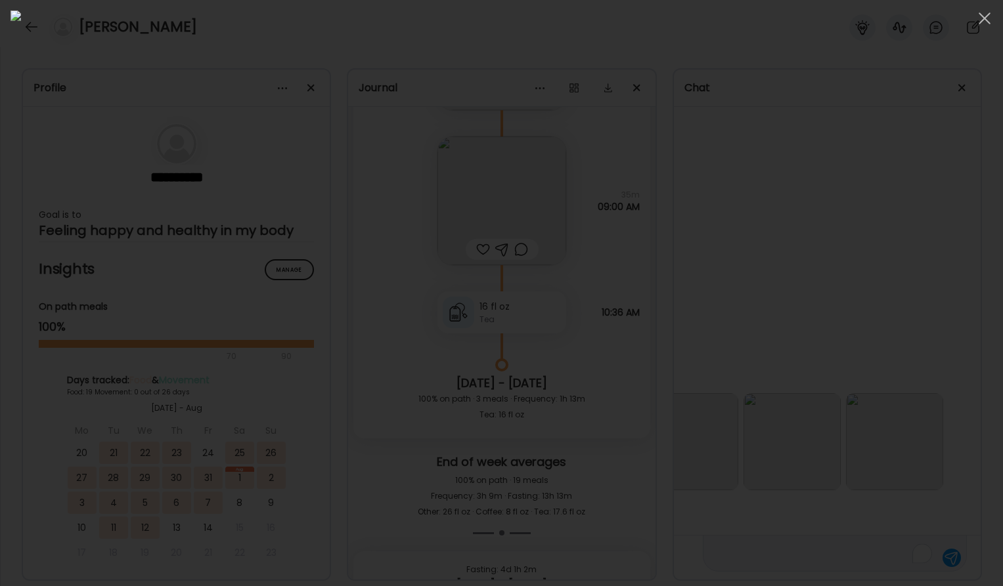
click at [823, 456] on div at bounding box center [502, 293] width 982 height 565
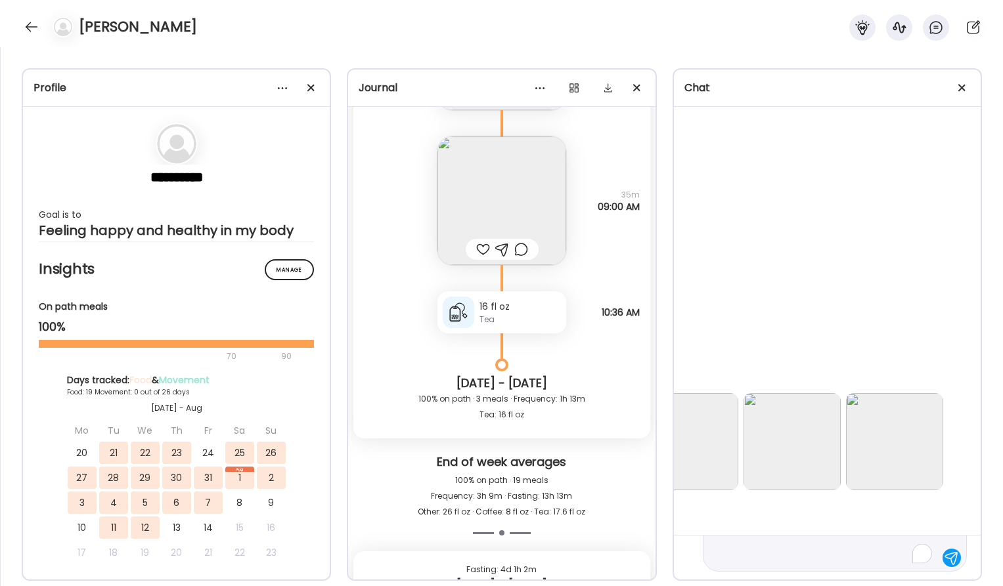
click at [691, 437] on img at bounding box center [689, 441] width 97 height 97
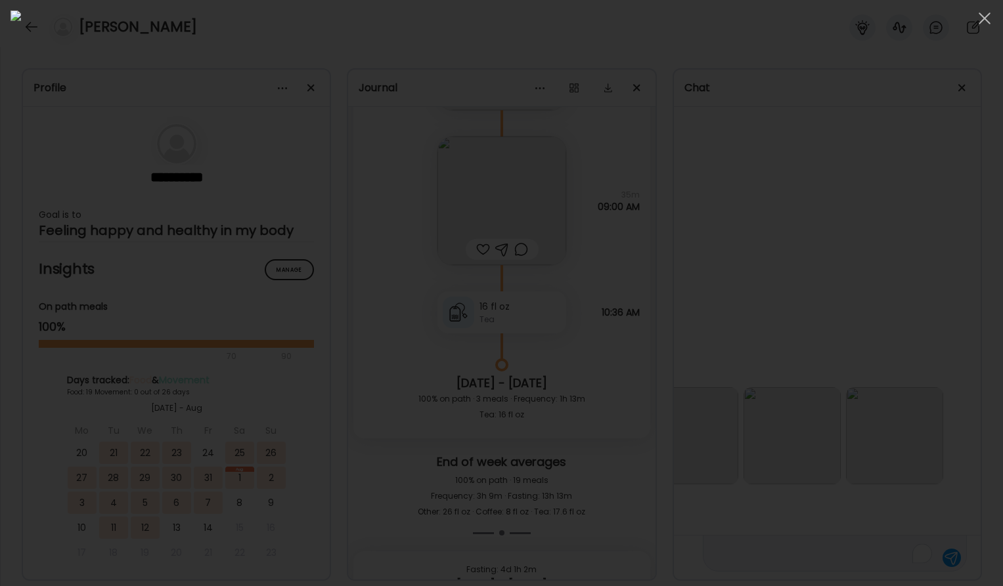
scroll to position [14539, 577]
click at [807, 328] on div at bounding box center [502, 293] width 982 height 565
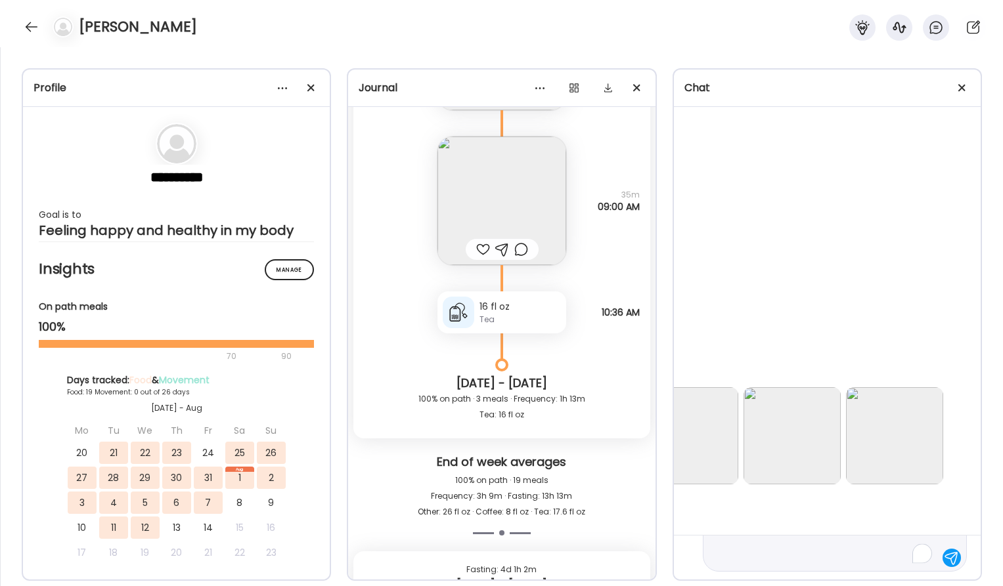
click at [898, 554] on textarea "**********" at bounding box center [822, 432] width 223 height 268
click at [779, 473] on img at bounding box center [791, 435] width 97 height 97
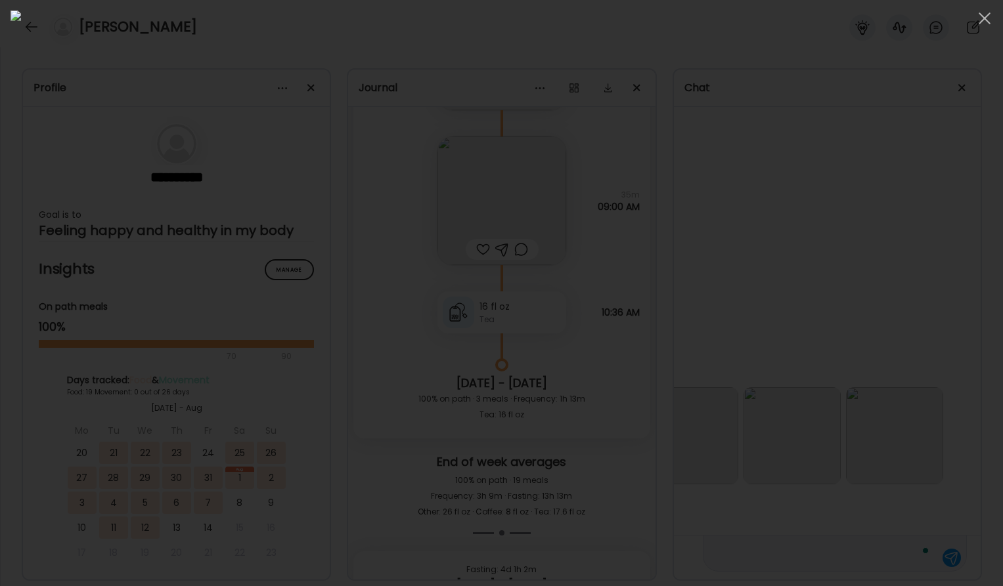
click at [865, 299] on div at bounding box center [502, 293] width 982 height 565
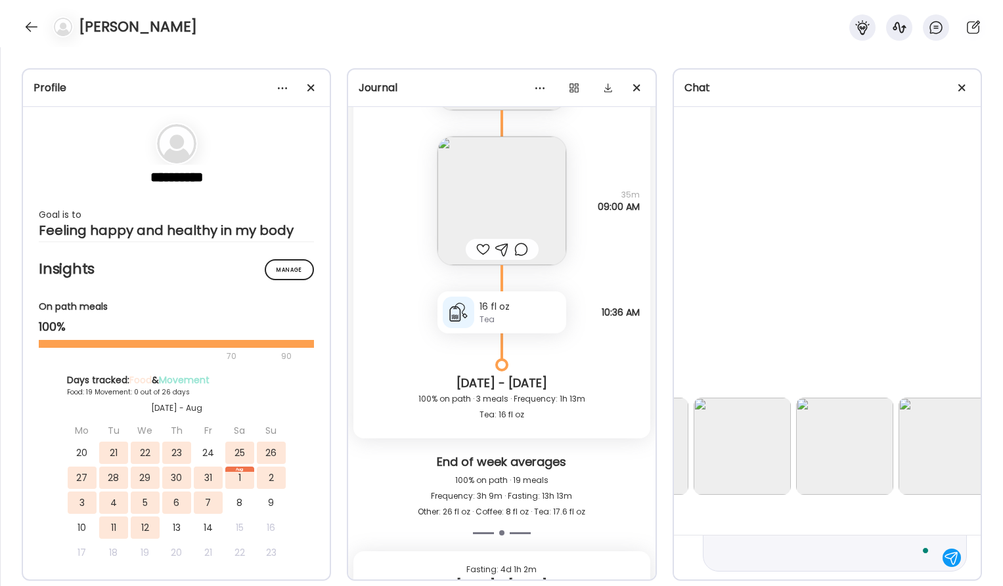
scroll to position [14529, 412]
click at [751, 446] on img at bounding box center [751, 445] width 97 height 97
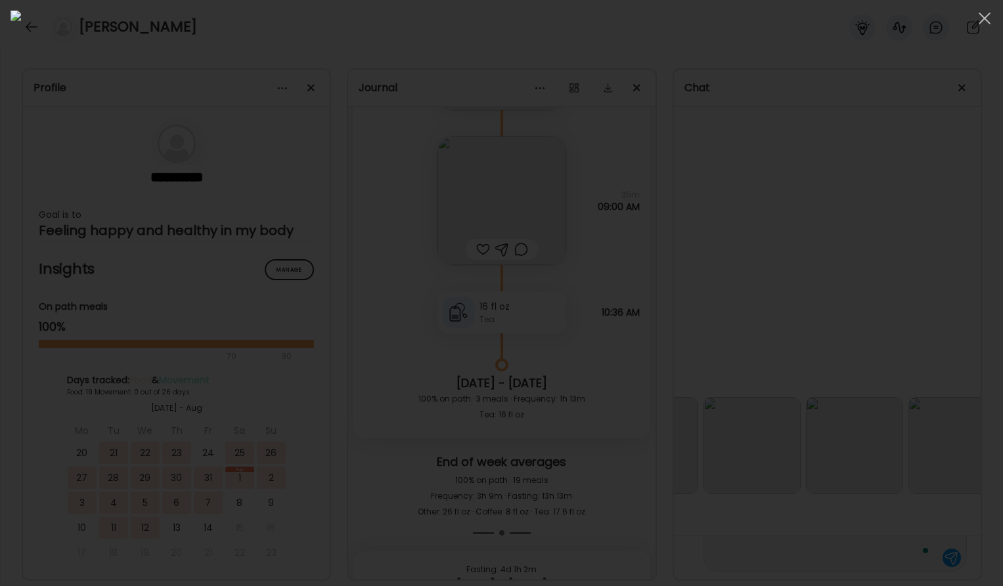
click at [870, 557] on div at bounding box center [502, 293] width 982 height 565
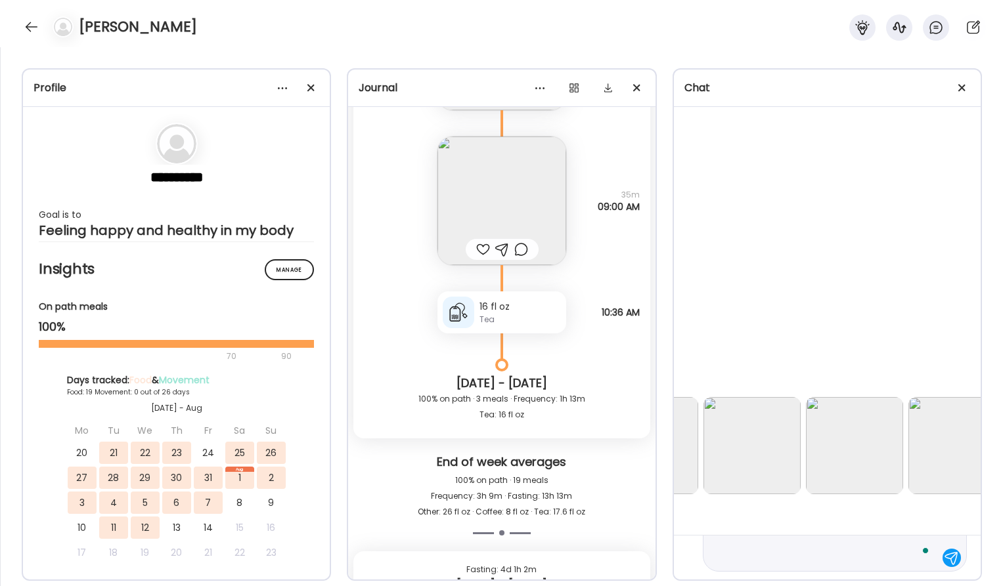
click at [858, 559] on textarea "**********" at bounding box center [822, 416] width 223 height 299
type textarea "**********"
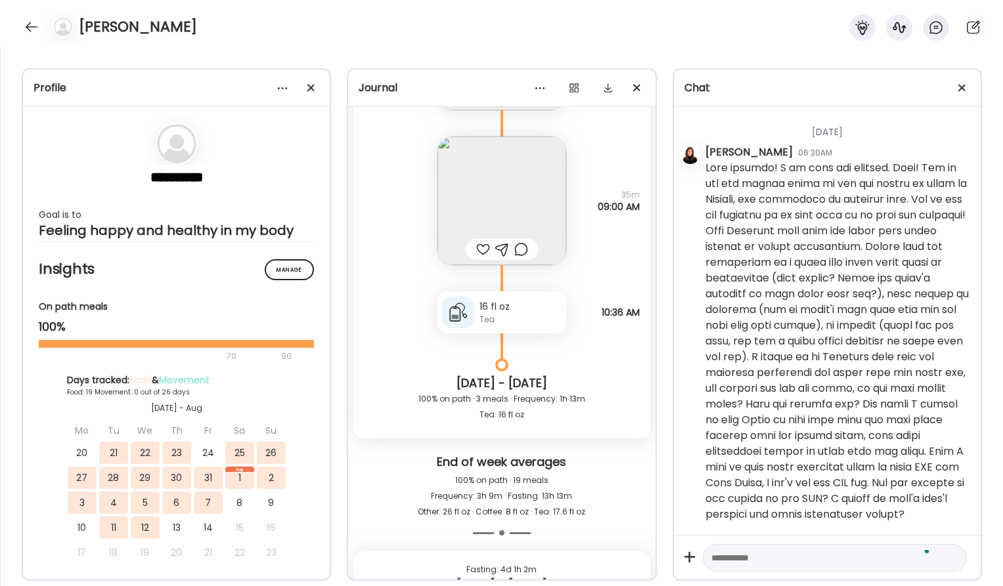
scroll to position [14980, 0]
